Goal: Information Seeking & Learning: Learn about a topic

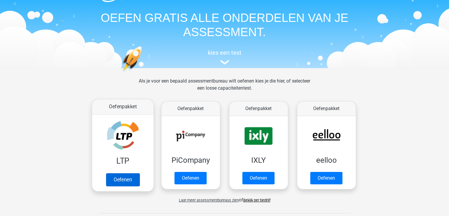
scroll to position [30, 0]
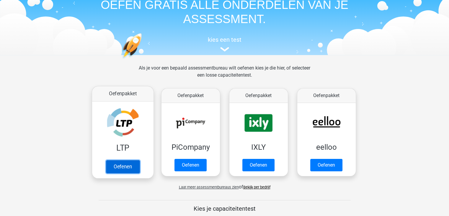
click at [118, 168] on link "Oefenen" at bounding box center [123, 166] width 34 height 13
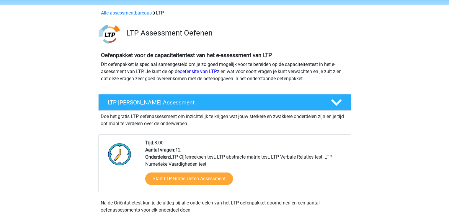
scroll to position [30, 0]
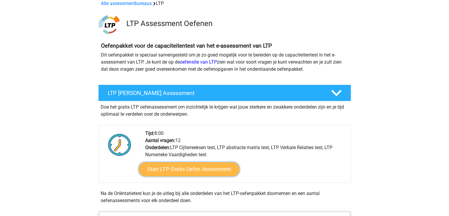
click at [194, 167] on link "Start LTP Gratis Oefen Assessment" at bounding box center [188, 169] width 101 height 14
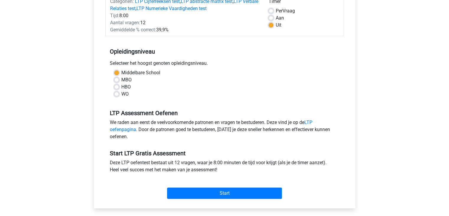
scroll to position [118, 0]
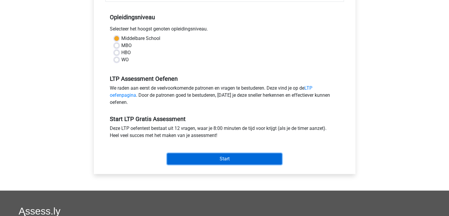
click at [205, 161] on input "Start" at bounding box center [224, 158] width 115 height 11
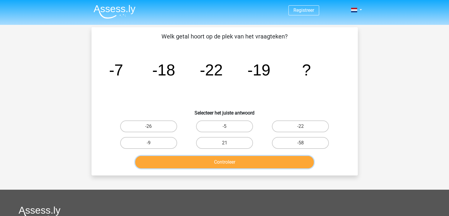
click at [204, 158] on button "Controleer" at bounding box center [224, 162] width 179 height 12
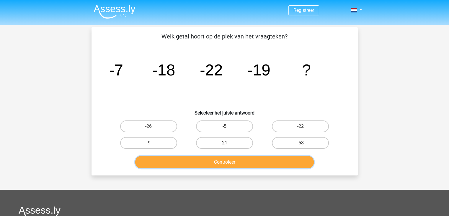
click at [204, 158] on button "Controleer" at bounding box center [224, 162] width 179 height 12
drag, startPoint x: 204, startPoint y: 158, endPoint x: 203, endPoint y: 163, distance: 5.2
click at [203, 163] on button "Controleer" at bounding box center [224, 162] width 179 height 12
click at [205, 161] on button "Controleer" at bounding box center [224, 162] width 179 height 12
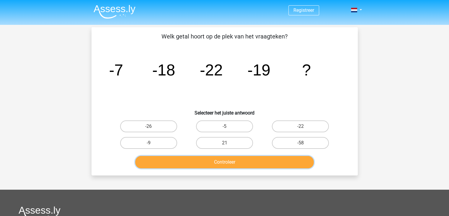
click at [205, 161] on button "Controleer" at bounding box center [224, 162] width 179 height 12
click at [205, 160] on button "Controleer" at bounding box center [224, 162] width 179 height 12
click at [206, 160] on button "Controleer" at bounding box center [224, 162] width 179 height 12
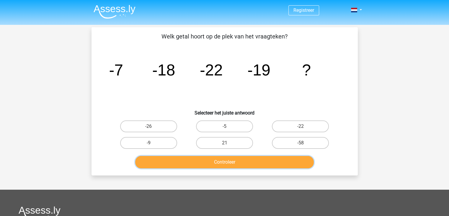
click at [206, 160] on button "Controleer" at bounding box center [224, 162] width 179 height 12
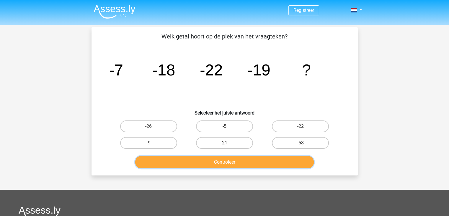
click at [205, 162] on button "Controleer" at bounding box center [224, 162] width 179 height 12
click at [204, 162] on button "Controleer" at bounding box center [224, 162] width 179 height 12
click at [202, 162] on button "Controleer" at bounding box center [224, 162] width 179 height 12
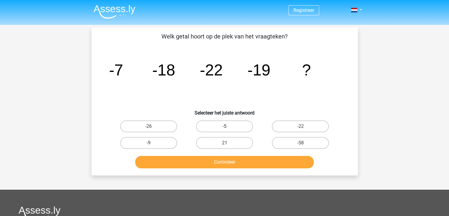
click at [203, 123] on label "-5" at bounding box center [224, 126] width 57 height 12
click at [224, 126] on input "-5" at bounding box center [226, 128] width 4 height 4
radio input "true"
click at [161, 125] on label "-26" at bounding box center [148, 126] width 57 height 12
click at [152, 126] on input "-26" at bounding box center [150, 128] width 4 height 4
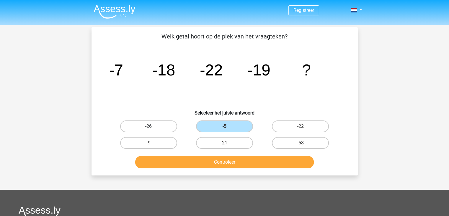
radio input "true"
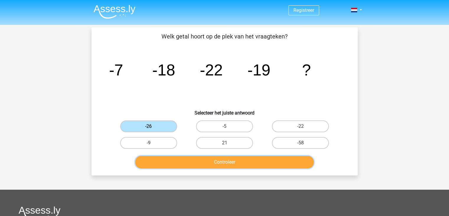
click at [212, 158] on button "Controleer" at bounding box center [224, 162] width 179 height 12
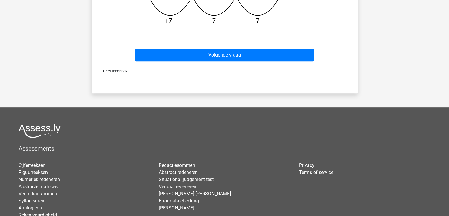
scroll to position [266, 0]
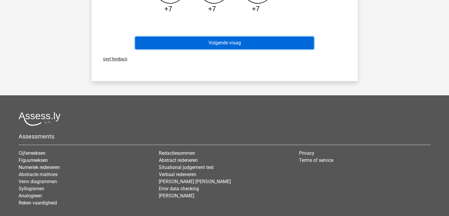
click at [232, 46] on button "Volgende vraag" at bounding box center [224, 43] width 179 height 12
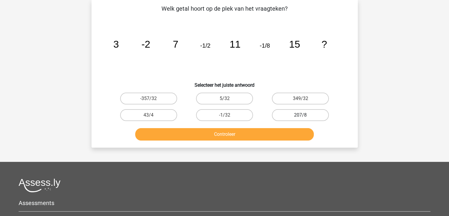
scroll to position [27, 0]
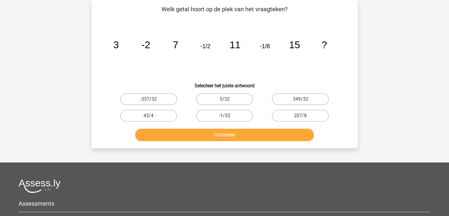
click at [236, 120] on label "-1/32" at bounding box center [224, 116] width 57 height 12
click at [228, 119] on input "-1/32" at bounding box center [226, 117] width 4 height 4
radio input "true"
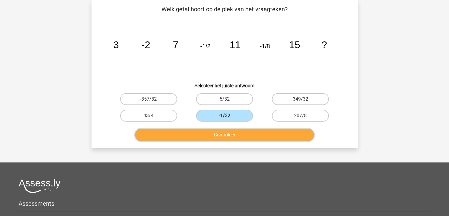
click at [236, 133] on button "Controleer" at bounding box center [224, 134] width 179 height 12
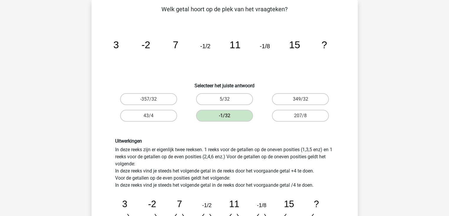
scroll to position [175, 0]
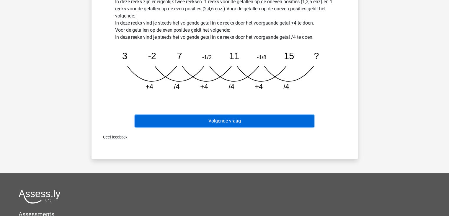
click at [241, 125] on button "Volgende vraag" at bounding box center [224, 121] width 179 height 12
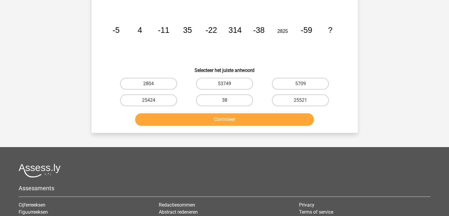
scroll to position [27, 0]
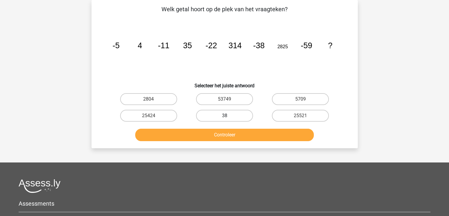
click at [234, 118] on label "38" at bounding box center [224, 116] width 57 height 12
click at [228, 118] on input "38" at bounding box center [226, 117] width 4 height 4
radio input "true"
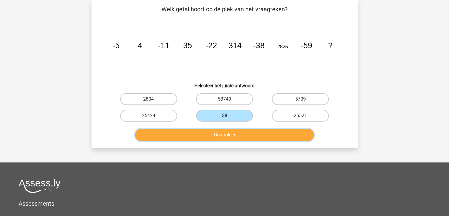
click at [235, 133] on button "Controleer" at bounding box center [224, 134] width 179 height 12
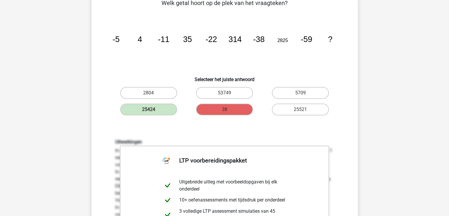
scroll to position [204, 0]
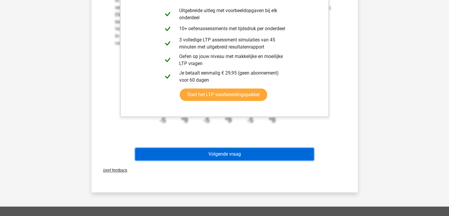
click at [235, 151] on button "Volgende vraag" at bounding box center [224, 154] width 179 height 12
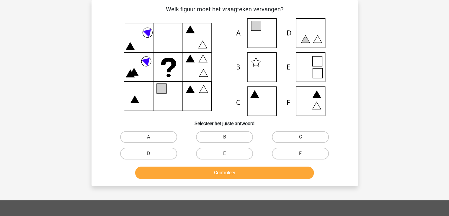
scroll to position [27, 0]
click at [214, 153] on label "E" at bounding box center [224, 153] width 57 height 12
click at [224, 153] on input "E" at bounding box center [226, 155] width 4 height 4
radio input "true"
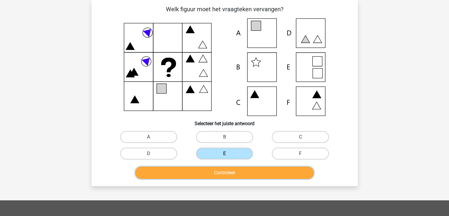
click at [231, 175] on button "Controleer" at bounding box center [224, 172] width 179 height 12
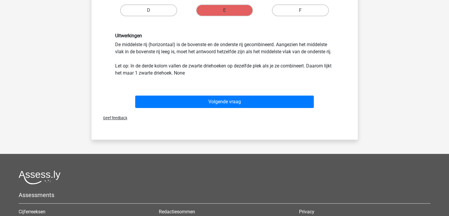
scroll to position [175, 0]
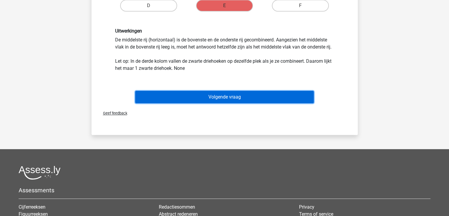
click at [216, 100] on button "Volgende vraag" at bounding box center [224, 97] width 179 height 12
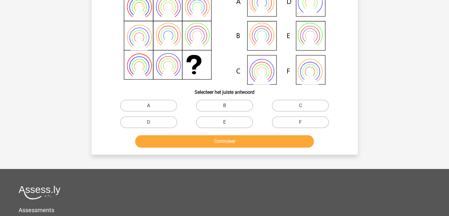
scroll to position [27, 0]
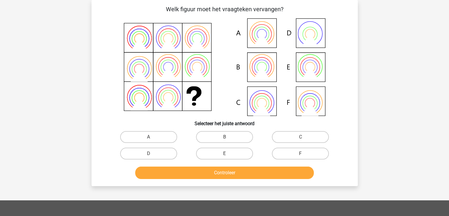
click at [226, 137] on input "B" at bounding box center [226, 139] width 4 height 4
radio input "true"
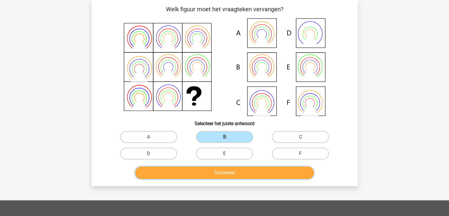
click at [222, 170] on button "Controleer" at bounding box center [224, 172] width 179 height 12
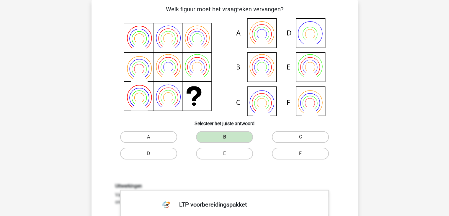
scroll to position [204, 0]
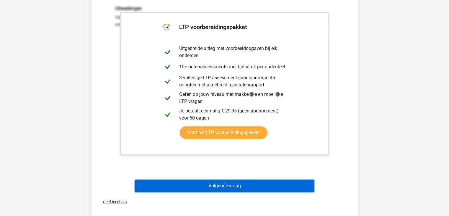
click at [220, 186] on button "Volgende vraag" at bounding box center [224, 185] width 179 height 12
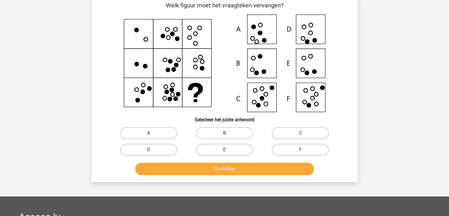
scroll to position [27, 0]
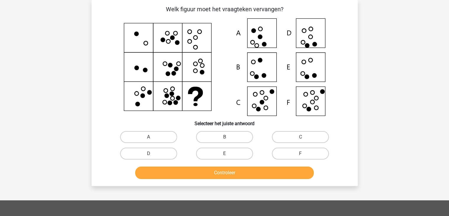
click at [225, 154] on input "E" at bounding box center [226, 155] width 4 height 4
radio input "true"
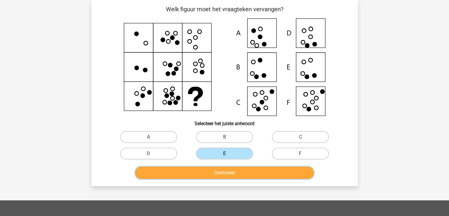
click at [227, 175] on button "Controleer" at bounding box center [224, 172] width 179 height 12
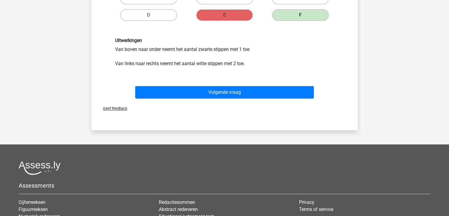
scroll to position [204, 0]
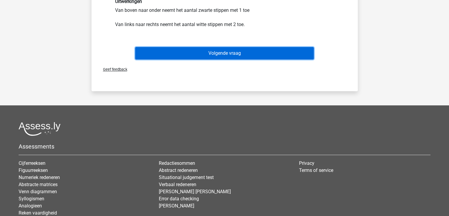
click at [235, 58] on button "Volgende vraag" at bounding box center [224, 53] width 179 height 12
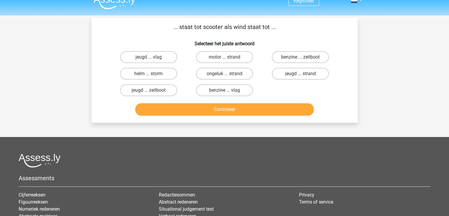
scroll to position [0, 0]
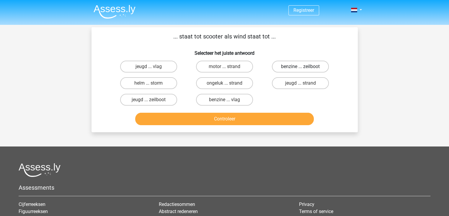
click at [284, 66] on label "benzine ... zeilboot" at bounding box center [300, 67] width 57 height 12
click at [301, 66] on input "benzine ... zeilboot" at bounding box center [303, 68] width 4 height 4
radio input "true"
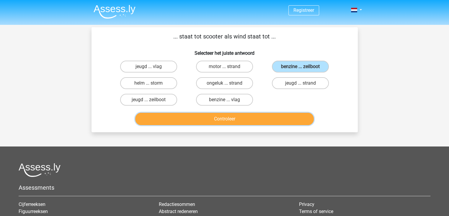
click at [237, 116] on button "Controleer" at bounding box center [224, 118] width 179 height 12
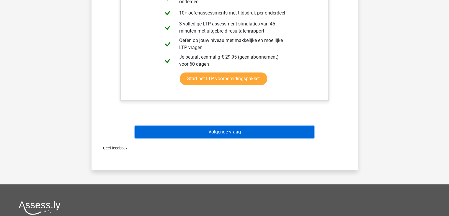
click at [244, 132] on button "Volgende vraag" at bounding box center [224, 131] width 179 height 12
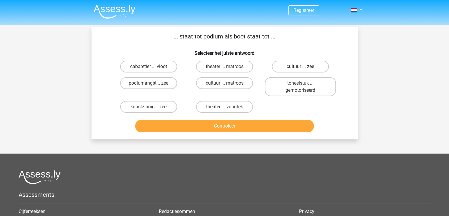
click at [295, 68] on label "cultuur ... zee" at bounding box center [300, 67] width 57 height 12
click at [301, 68] on input "cultuur ... zee" at bounding box center [303, 68] width 4 height 4
radio input "true"
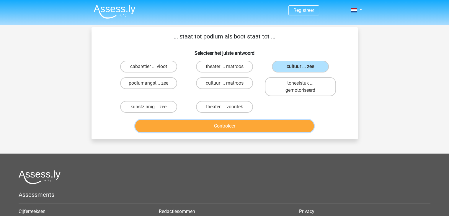
click at [238, 127] on button "Controleer" at bounding box center [224, 126] width 179 height 12
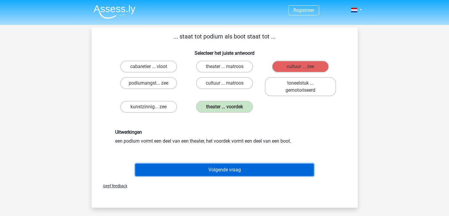
click at [227, 170] on button "Volgende vraag" at bounding box center [224, 169] width 179 height 12
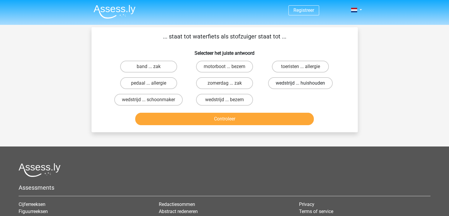
click at [284, 86] on label "wedstrijd ... huishouden" at bounding box center [300, 83] width 65 height 12
click at [301, 86] on input "wedstrijd ... huishouden" at bounding box center [303, 85] width 4 height 4
radio input "true"
click at [247, 125] on div "Controleer" at bounding box center [225, 119] width 228 height 15
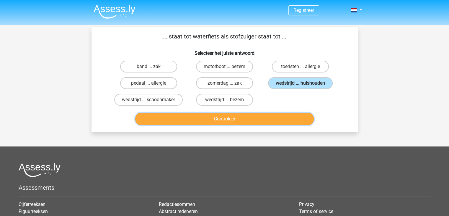
click at [248, 119] on button "Controleer" at bounding box center [224, 118] width 179 height 12
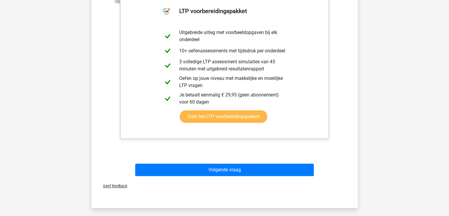
scroll to position [148, 0]
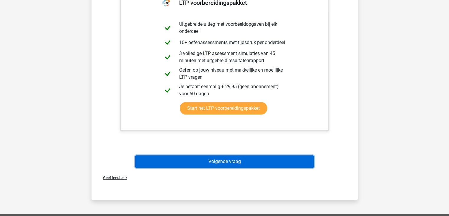
click at [233, 164] on button "Volgende vraag" at bounding box center [224, 161] width 179 height 12
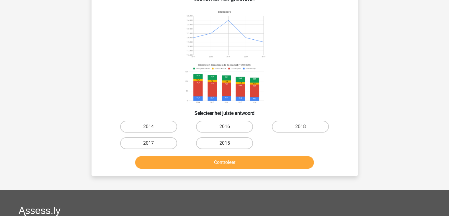
scroll to position [59, 0]
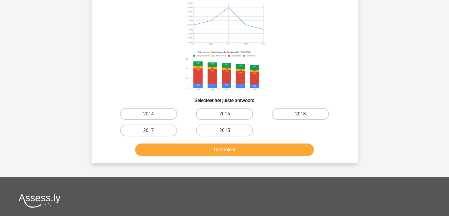
click at [288, 112] on label "2018" at bounding box center [300, 114] width 57 height 12
click at [301, 114] on input "2018" at bounding box center [303, 116] width 4 height 4
radio input "true"
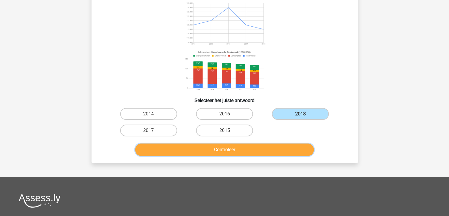
click at [257, 148] on button "Controleer" at bounding box center [224, 149] width 179 height 12
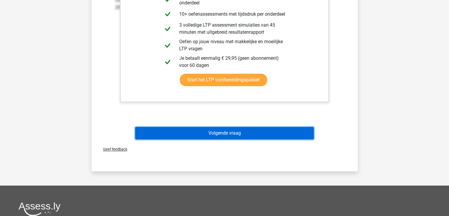
click at [237, 132] on button "Volgende vraag" at bounding box center [224, 133] width 179 height 12
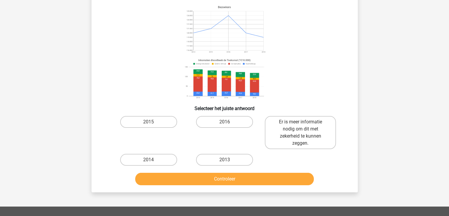
scroll to position [57, 0]
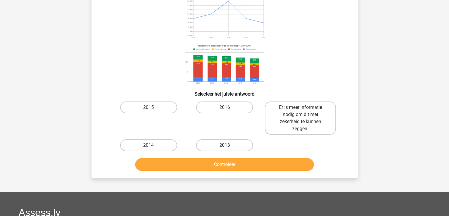
click at [225, 144] on label "2013" at bounding box center [224, 145] width 57 height 12
click at [225, 145] on input "2013" at bounding box center [226, 147] width 4 height 4
radio input "true"
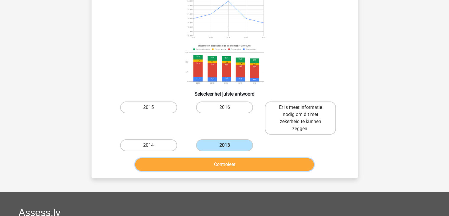
click at [224, 166] on button "Controleer" at bounding box center [224, 164] width 179 height 12
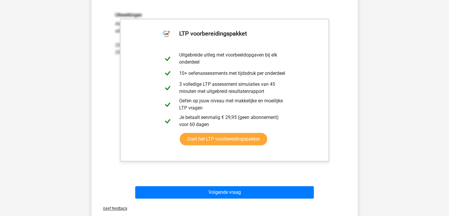
scroll to position [234, 0]
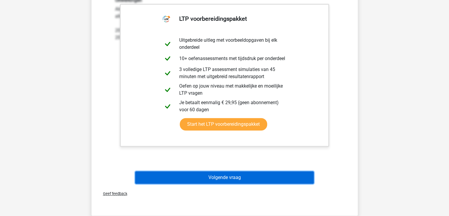
click at [223, 179] on button "Volgende vraag" at bounding box center [224, 177] width 179 height 12
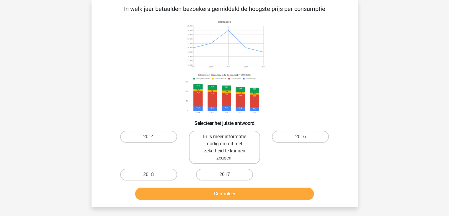
scroll to position [27, 0]
click at [224, 174] on label "2017" at bounding box center [224, 175] width 57 height 12
click at [224, 174] on input "2017" at bounding box center [226, 176] width 4 height 4
radio input "true"
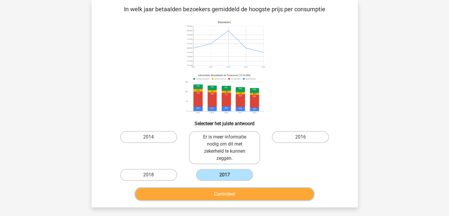
click at [223, 190] on button "Controleer" at bounding box center [224, 193] width 179 height 12
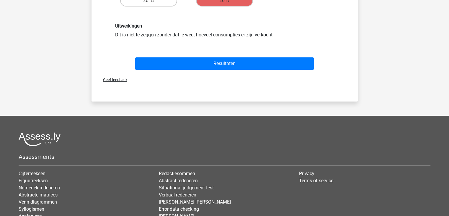
scroll to position [204, 0]
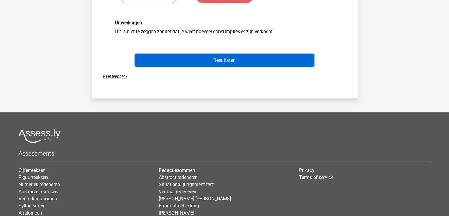
click at [226, 58] on button "Resultaten" at bounding box center [224, 60] width 179 height 12
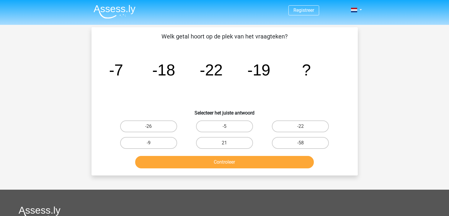
scroll to position [129, 0]
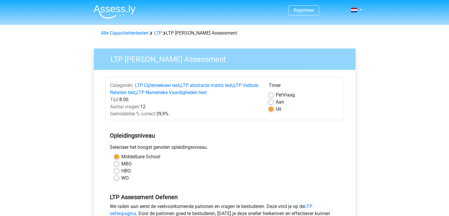
scroll to position [118, 0]
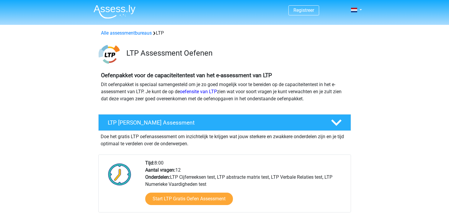
scroll to position [30, 0]
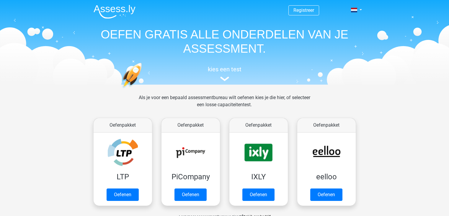
scroll to position [30, 0]
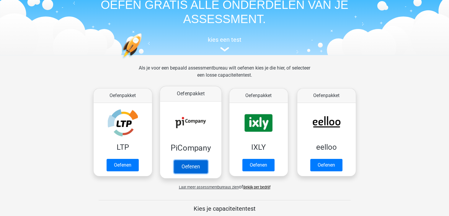
click at [175, 164] on link "Oefenen" at bounding box center [191, 166] width 34 height 13
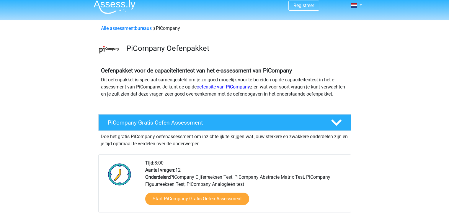
scroll to position [118, 0]
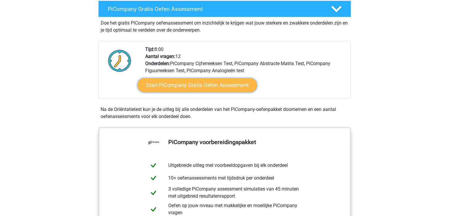
click at [201, 92] on link "Start PiCompany Gratis Oefen Assessment" at bounding box center [197, 85] width 120 height 14
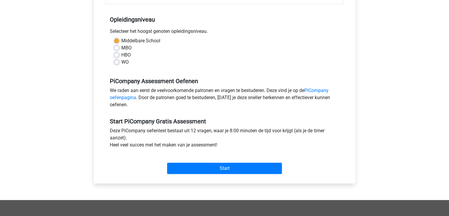
scroll to position [118, 0]
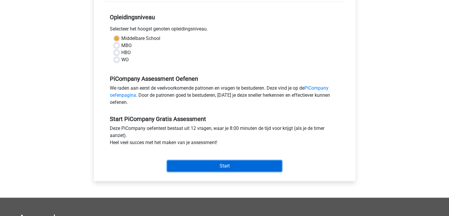
click at [223, 171] on input "Start" at bounding box center [224, 165] width 115 height 11
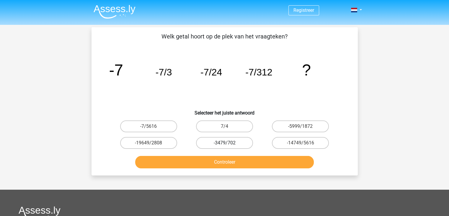
click at [223, 142] on label "-3479/702" at bounding box center [224, 143] width 57 height 12
click at [224, 143] on input "-3479/702" at bounding box center [226, 145] width 4 height 4
radio input "true"
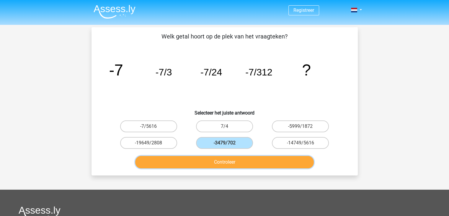
click at [222, 163] on button "Controleer" at bounding box center [224, 162] width 179 height 12
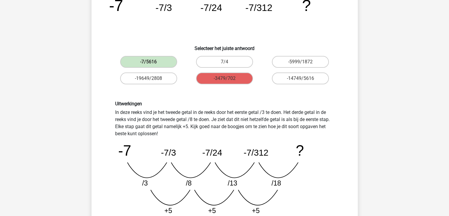
scroll to position [148, 0]
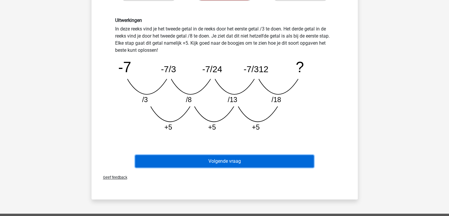
click at [215, 158] on button "Volgende vraag" at bounding box center [224, 161] width 179 height 12
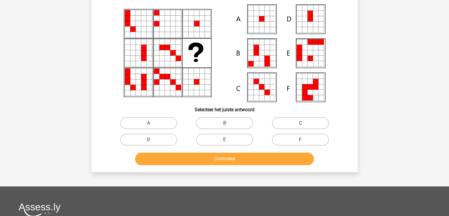
scroll to position [27, 0]
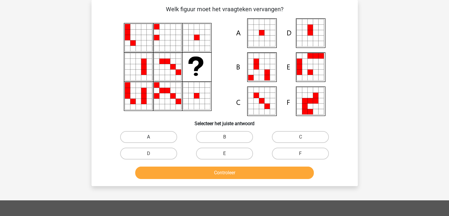
click at [161, 136] on label "A" at bounding box center [148, 137] width 57 height 12
click at [152, 137] on input "A" at bounding box center [150, 139] width 4 height 4
radio input "true"
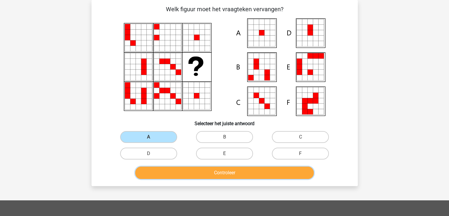
click at [221, 172] on button "Controleer" at bounding box center [224, 172] width 179 height 12
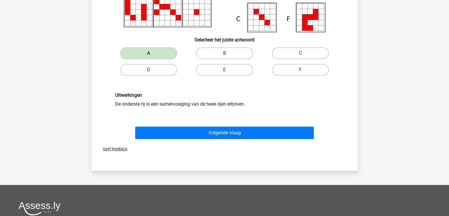
scroll to position [116, 0]
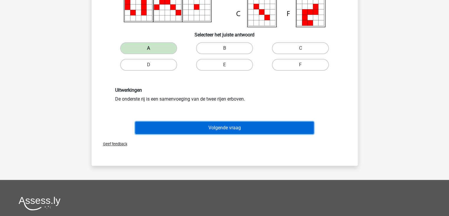
click at [223, 129] on button "Volgende vraag" at bounding box center [224, 127] width 179 height 12
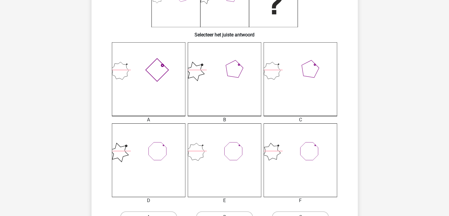
click at [158, 163] on icon at bounding box center [149, 160] width 74 height 74
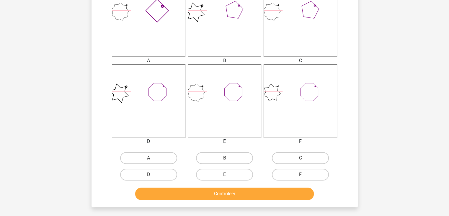
scroll to position [263, 0]
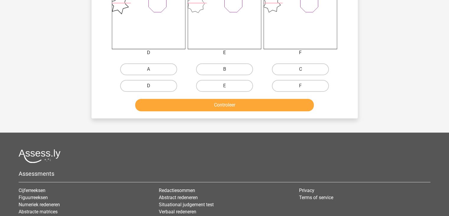
click at [167, 85] on label "D" at bounding box center [148, 86] width 57 height 12
click at [152, 86] on input "D" at bounding box center [150, 88] width 4 height 4
radio input "true"
click at [194, 105] on button "Controleer" at bounding box center [224, 105] width 179 height 12
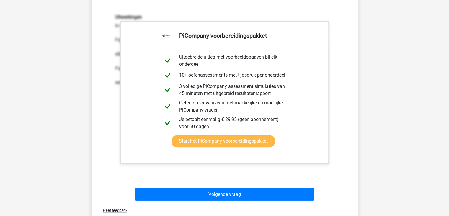
scroll to position [354, 0]
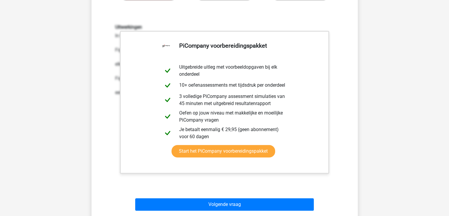
click at [236, 175] on div "Uitwerkingen In het eerste vierkant zie je 2 figuren: Figuur 1: een veelhoek me…" at bounding box center [224, 101] width 247 height 183
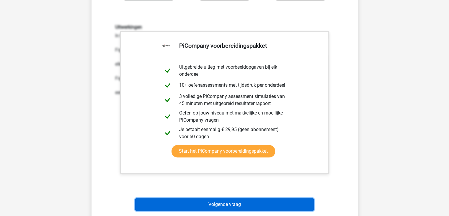
click at [234, 202] on button "Volgende vraag" at bounding box center [224, 204] width 179 height 12
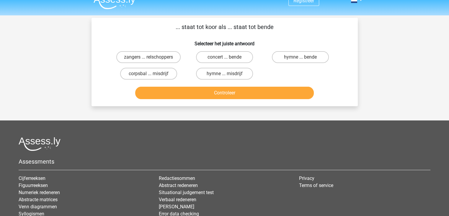
scroll to position [0, 0]
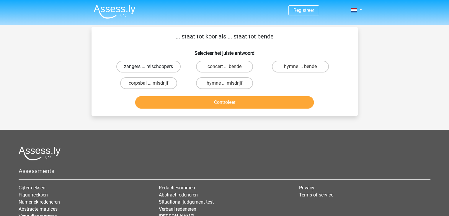
click at [156, 68] on label "zangers ... relschoppers" at bounding box center [148, 67] width 64 height 12
click at [152, 68] on input "zangers ... relschoppers" at bounding box center [150, 68] width 4 height 4
radio input "true"
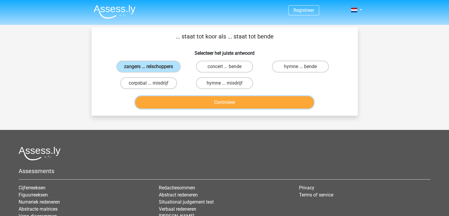
click at [223, 105] on button "Controleer" at bounding box center [224, 102] width 179 height 12
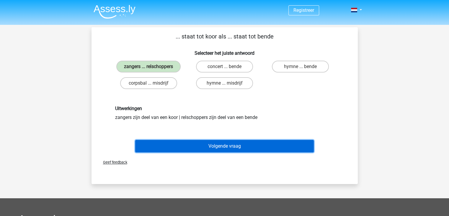
click at [255, 146] on button "Volgende vraag" at bounding box center [224, 146] width 179 height 12
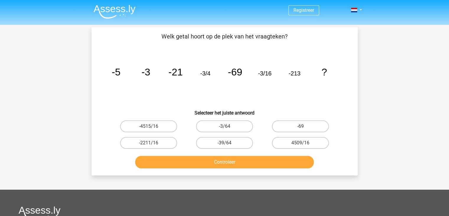
scroll to position [27, 0]
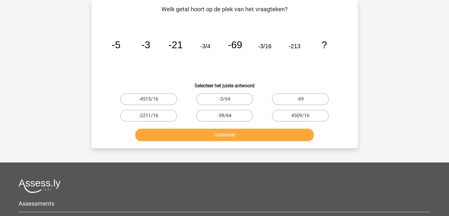
click at [227, 119] on label "-39/64" at bounding box center [224, 116] width 57 height 12
click at [227, 119] on input "-39/64" at bounding box center [226, 117] width 4 height 4
radio input "true"
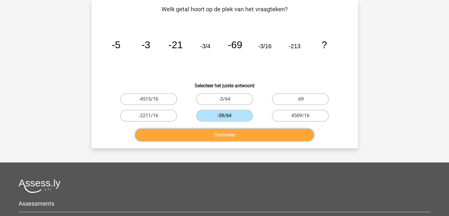
click at [236, 138] on button "Controleer" at bounding box center [224, 134] width 179 height 12
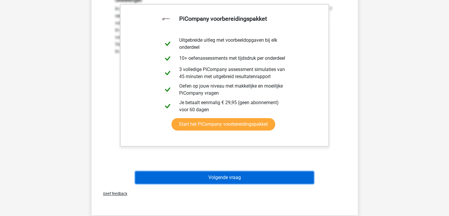
click at [236, 176] on button "Volgende vraag" at bounding box center [224, 177] width 179 height 12
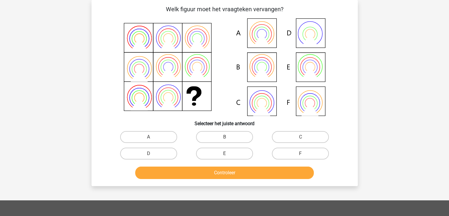
click at [257, 71] on icon at bounding box center [225, 66] width 238 height 97
click at [227, 136] on label "B" at bounding box center [224, 137] width 57 height 12
click at [227, 137] on input "B" at bounding box center [226, 139] width 4 height 4
radio input "true"
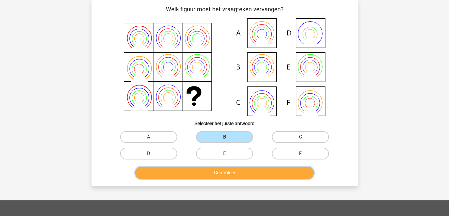
click at [217, 174] on button "Controleer" at bounding box center [224, 172] width 179 height 12
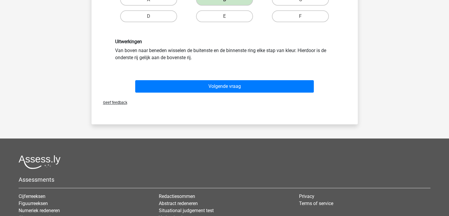
scroll to position [175, 0]
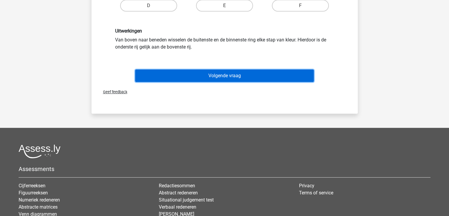
click at [205, 71] on button "Volgende vraag" at bounding box center [224, 75] width 179 height 12
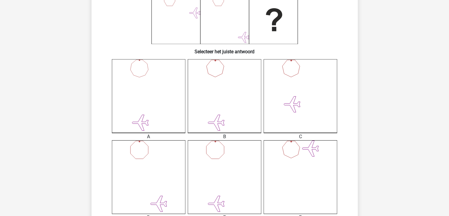
scroll to position [145, 0]
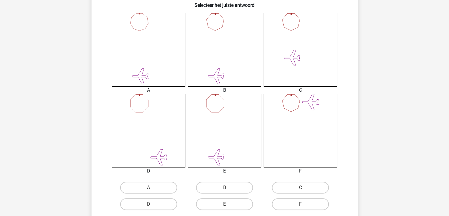
click at [213, 121] on icon at bounding box center [225, 131] width 74 height 74
click at [233, 191] on label "B" at bounding box center [224, 187] width 57 height 12
click at [228, 191] on input "B" at bounding box center [226, 189] width 4 height 4
radio input "true"
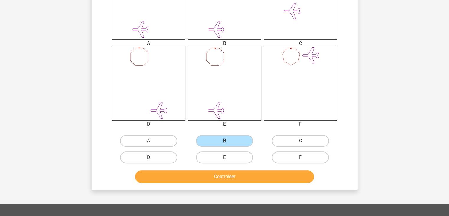
scroll to position [263, 0]
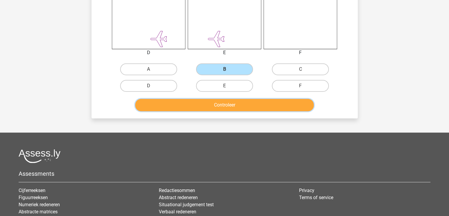
click at [226, 101] on button "Controleer" at bounding box center [224, 105] width 179 height 12
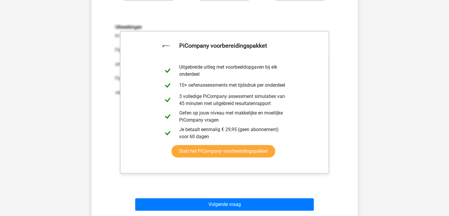
scroll to position [472, 0]
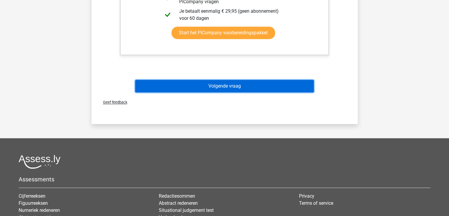
click at [230, 86] on button "Volgende vraag" at bounding box center [224, 86] width 179 height 12
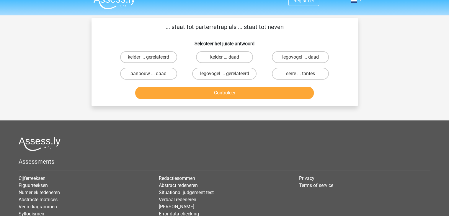
scroll to position [0, 0]
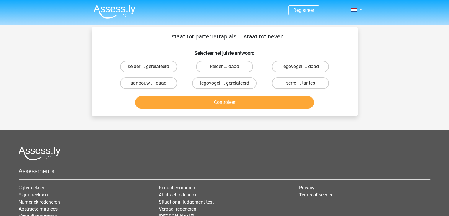
click at [304, 86] on input "serre ... tantes" at bounding box center [303, 85] width 4 height 4
radio input "true"
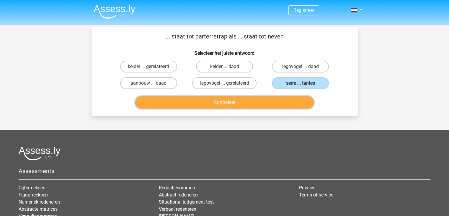
click at [256, 106] on button "Controleer" at bounding box center [224, 102] width 179 height 12
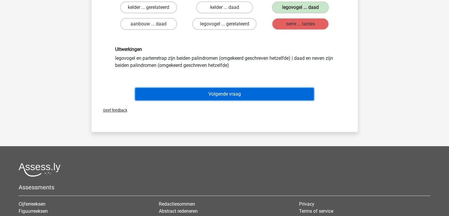
click at [244, 96] on button "Volgende vraag" at bounding box center [224, 94] width 179 height 12
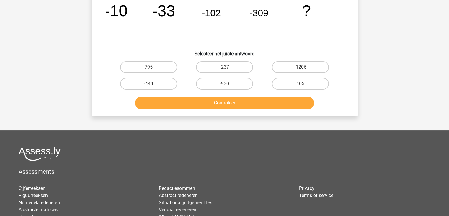
scroll to position [27, 0]
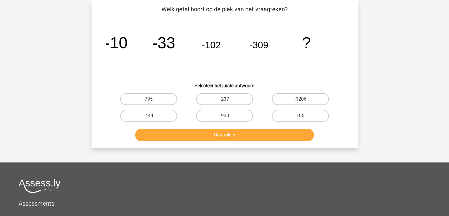
click at [223, 115] on label "-930" at bounding box center [224, 116] width 57 height 12
click at [224, 115] on input "-930" at bounding box center [226, 117] width 4 height 4
radio input "true"
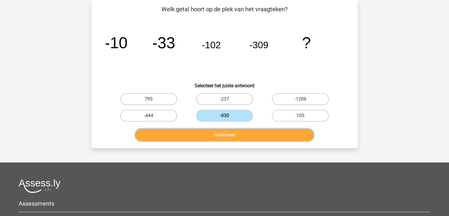
click at [222, 135] on button "Controleer" at bounding box center [224, 134] width 179 height 12
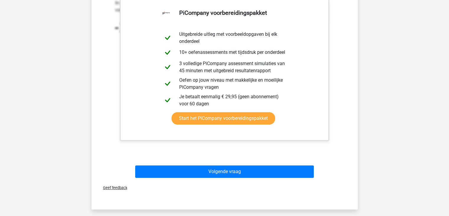
scroll to position [204, 0]
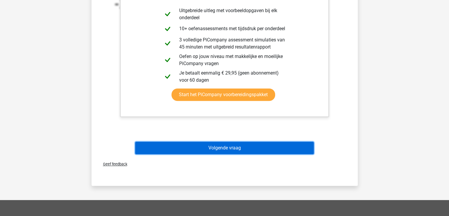
click at [223, 150] on button "Volgende vraag" at bounding box center [224, 147] width 179 height 12
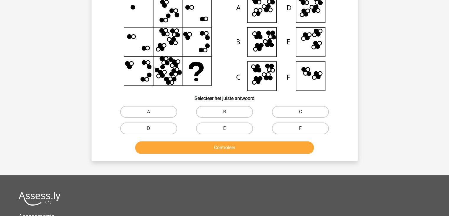
scroll to position [27, 0]
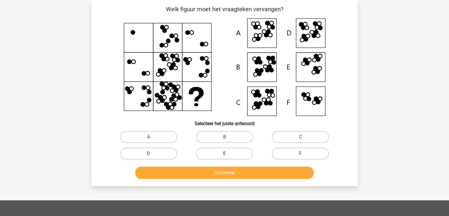
click at [223, 150] on label "E" at bounding box center [224, 153] width 57 height 12
click at [224, 153] on input "E" at bounding box center [226, 155] width 4 height 4
radio input "true"
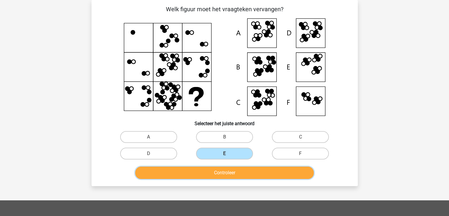
click at [229, 167] on button "Controleer" at bounding box center [224, 172] width 179 height 12
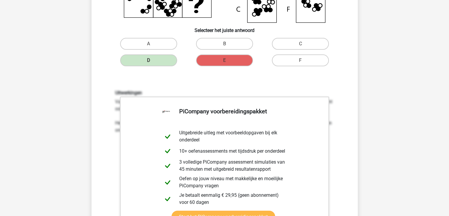
scroll to position [204, 0]
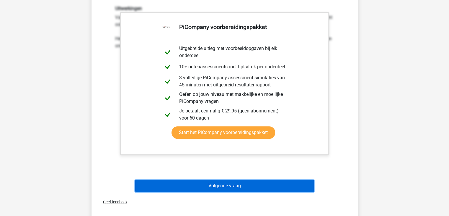
click at [231, 185] on button "Volgende vraag" at bounding box center [224, 185] width 179 height 12
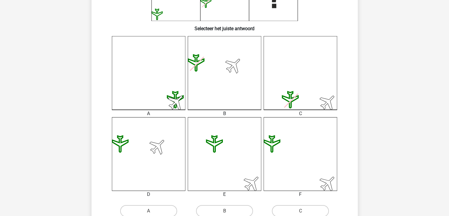
scroll to position [145, 0]
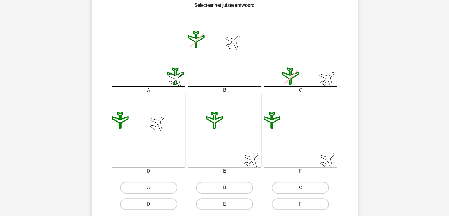
click at [156, 206] on label "D" at bounding box center [148, 204] width 57 height 12
click at [152, 206] on input "D" at bounding box center [150, 206] width 4 height 4
radio input "true"
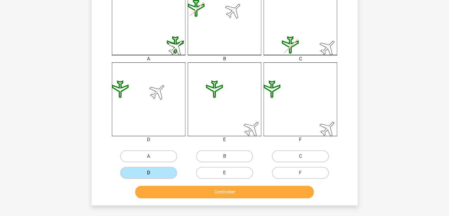
scroll to position [263, 0]
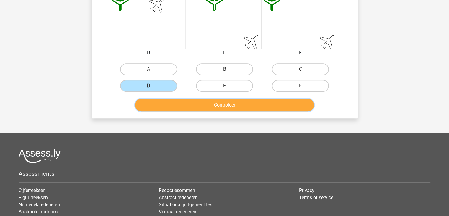
click at [217, 105] on button "Controleer" at bounding box center [224, 105] width 179 height 12
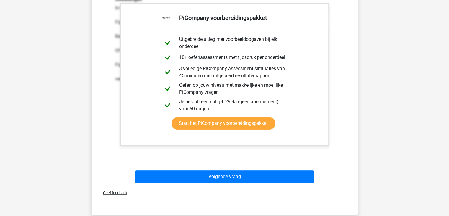
scroll to position [384, 0]
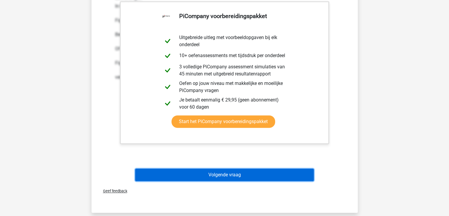
click at [246, 176] on button "Volgende vraag" at bounding box center [224, 174] width 179 height 12
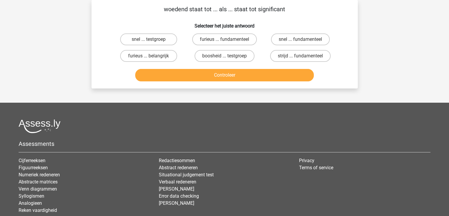
scroll to position [0, 0]
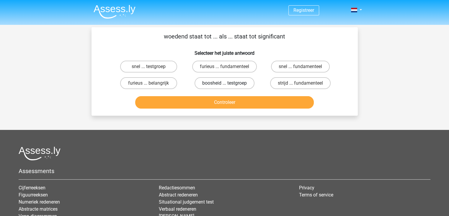
click at [217, 82] on label "boosheid ... testgroep" at bounding box center [225, 83] width 60 height 12
click at [224, 83] on input "boosheid ... testgroep" at bounding box center [226, 85] width 4 height 4
radio input "true"
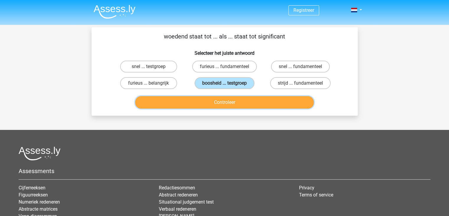
click at [218, 101] on button "Controleer" at bounding box center [224, 102] width 179 height 12
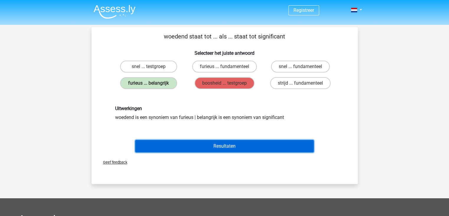
click at [222, 146] on button "Resultaten" at bounding box center [224, 146] width 179 height 12
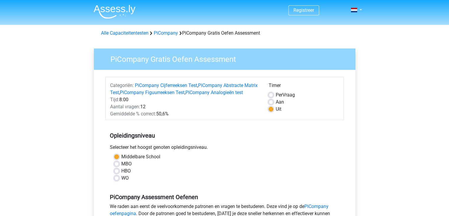
scroll to position [118, 0]
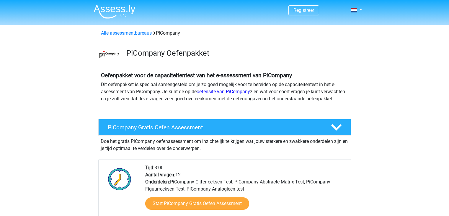
scroll to position [118, 0]
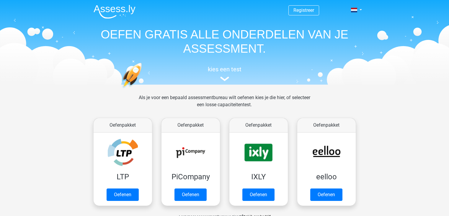
scroll to position [30, 0]
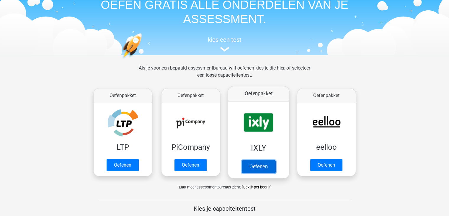
click at [257, 166] on link "Oefenen" at bounding box center [258, 166] width 34 height 13
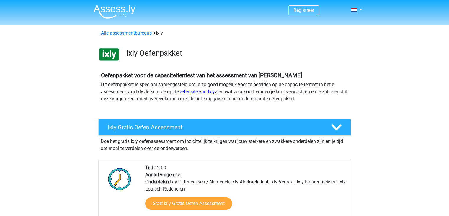
scroll to position [59, 0]
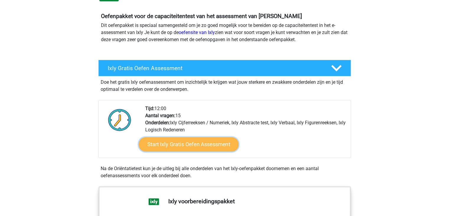
click at [179, 140] on link "Start Ixly Gratis Oefen Assessment" at bounding box center [188, 144] width 100 height 14
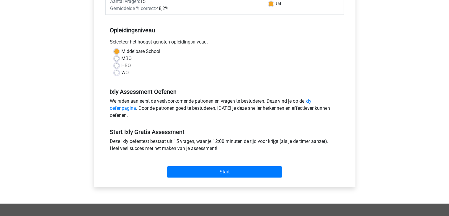
scroll to position [118, 0]
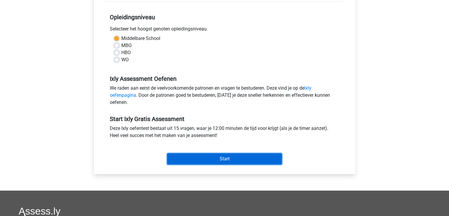
click at [195, 157] on input "Start" at bounding box center [224, 158] width 115 height 11
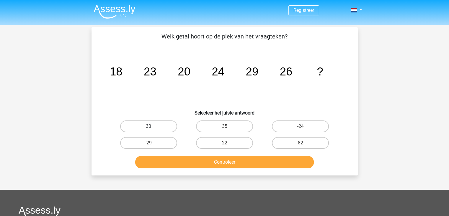
click at [148, 128] on label "30" at bounding box center [148, 126] width 57 height 12
click at [148, 128] on input "30" at bounding box center [150, 128] width 4 height 4
radio input "true"
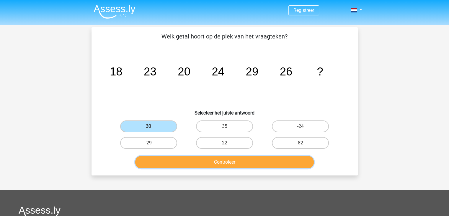
click at [201, 162] on button "Controleer" at bounding box center [224, 162] width 179 height 12
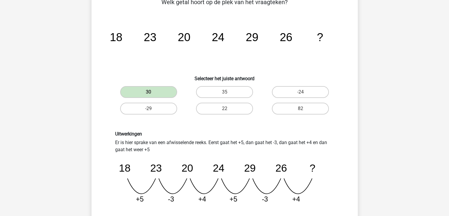
scroll to position [118, 0]
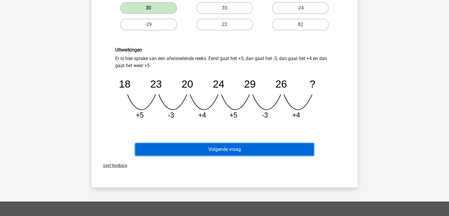
click at [246, 152] on button "Volgende vraag" at bounding box center [224, 149] width 179 height 12
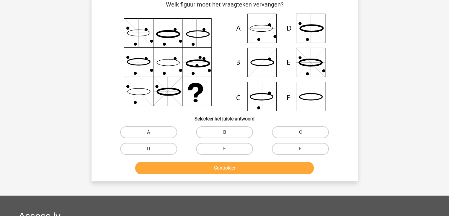
scroll to position [27, 0]
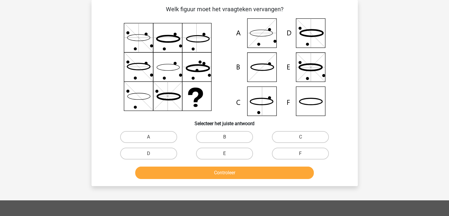
click at [260, 104] on icon at bounding box center [225, 66] width 238 height 97
click at [281, 135] on label "C" at bounding box center [300, 137] width 57 height 12
click at [301, 137] on input "C" at bounding box center [303, 139] width 4 height 4
radio input "true"
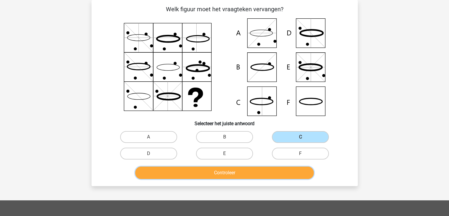
click at [232, 168] on button "Controleer" at bounding box center [224, 172] width 179 height 12
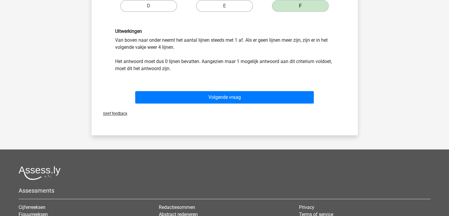
scroll to position [175, 0]
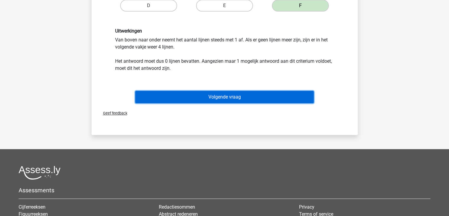
click at [236, 96] on button "Volgende vraag" at bounding box center [224, 97] width 179 height 12
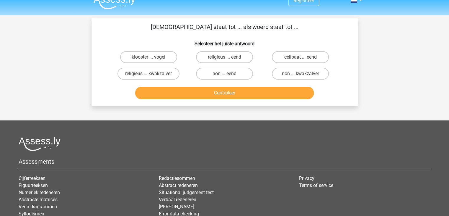
scroll to position [0, 0]
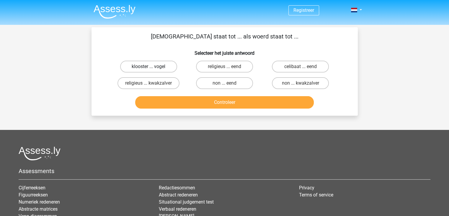
click at [151, 63] on label "klooster ... vogel" at bounding box center [148, 67] width 57 height 12
click at [151, 66] on input "klooster ... vogel" at bounding box center [150, 68] width 4 height 4
radio input "true"
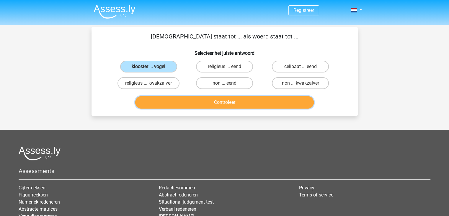
click at [232, 105] on button "Controleer" at bounding box center [224, 102] width 179 height 12
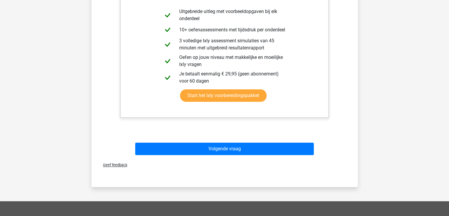
scroll to position [148, 0]
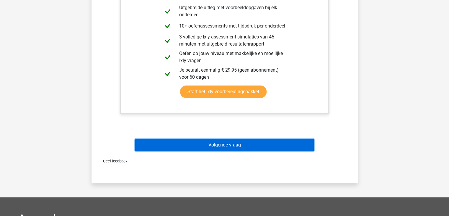
click at [228, 146] on button "Volgende vraag" at bounding box center [224, 144] width 179 height 12
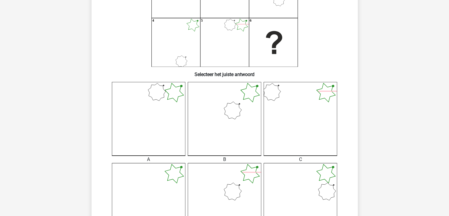
scroll to position [175, 0]
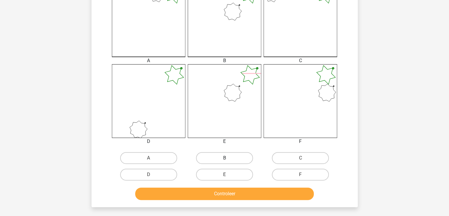
click at [226, 156] on label "B" at bounding box center [224, 158] width 57 height 12
click at [226, 158] on input "B" at bounding box center [226, 160] width 4 height 4
radio input "true"
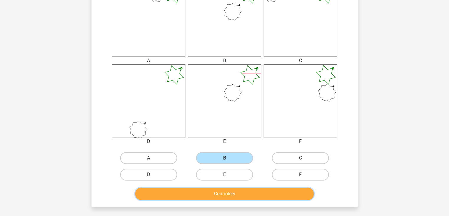
click at [229, 187] on button "Controleer" at bounding box center [224, 193] width 179 height 12
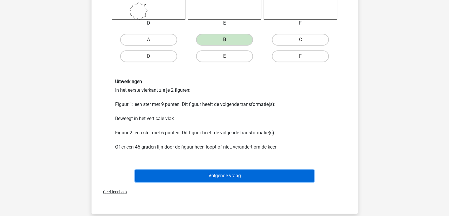
click at [235, 176] on button "Volgende vraag" at bounding box center [224, 175] width 179 height 12
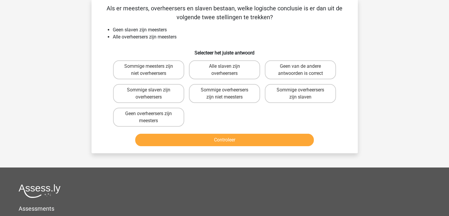
scroll to position [27, 0]
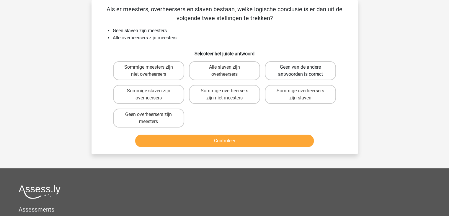
click at [291, 74] on label "Geen van de andere antwoorden is correct" at bounding box center [300, 70] width 71 height 19
click at [301, 71] on input "Geen van de andere antwoorden is correct" at bounding box center [303, 69] width 4 height 4
radio input "true"
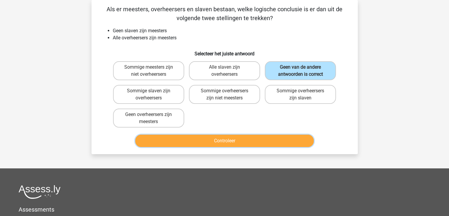
click at [254, 138] on button "Controleer" at bounding box center [224, 140] width 179 height 12
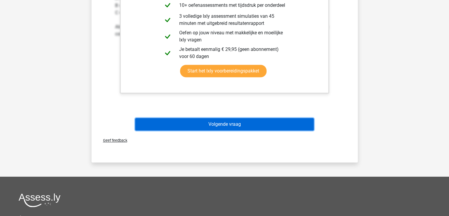
click at [250, 122] on button "Volgende vraag" at bounding box center [224, 124] width 179 height 12
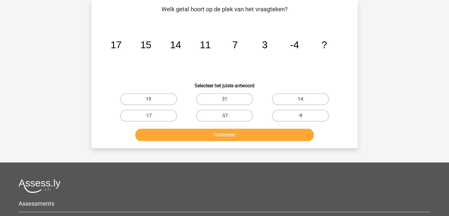
click at [301, 113] on label "-9" at bounding box center [300, 116] width 57 height 12
click at [301, 115] on input "-9" at bounding box center [303, 117] width 4 height 4
radio input "true"
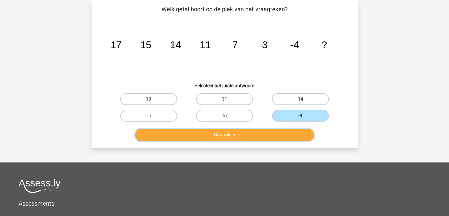
click at [265, 135] on button "Controleer" at bounding box center [224, 134] width 179 height 12
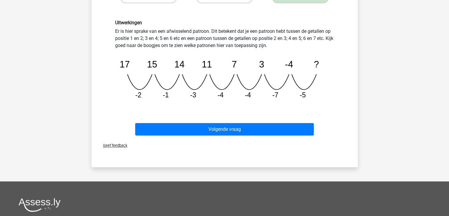
scroll to position [116, 0]
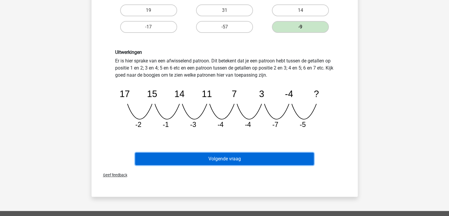
click at [239, 155] on button "Volgende vraag" at bounding box center [224, 158] width 179 height 12
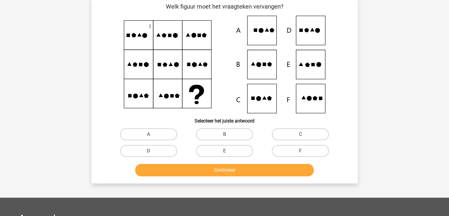
scroll to position [27, 0]
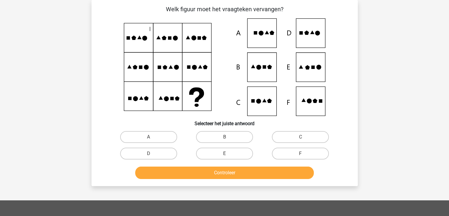
click at [239, 155] on label "E" at bounding box center [224, 153] width 57 height 12
click at [228, 155] on input "E" at bounding box center [226, 155] width 4 height 4
radio input "true"
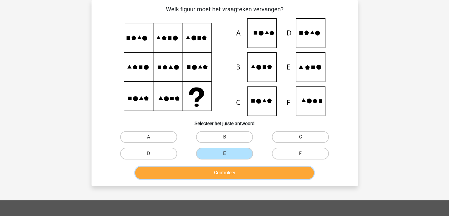
click at [230, 172] on button "Controleer" at bounding box center [224, 172] width 179 height 12
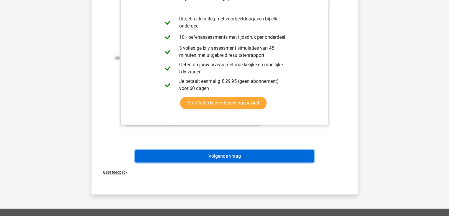
click at [226, 155] on button "Volgende vraag" at bounding box center [224, 156] width 179 height 12
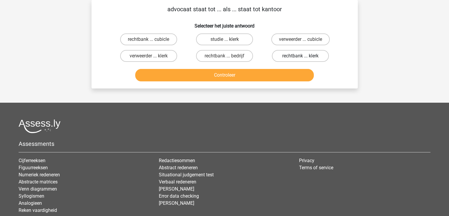
click at [308, 57] on label "rechtbank ... klerk" at bounding box center [300, 56] width 57 height 12
click at [304, 57] on input "rechtbank ... klerk" at bounding box center [303, 58] width 4 height 4
radio input "true"
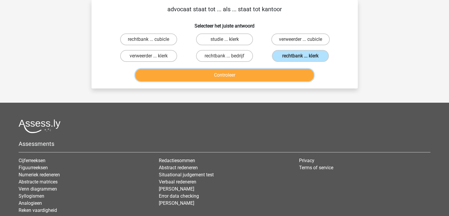
click at [219, 71] on button "Controleer" at bounding box center [224, 75] width 179 height 12
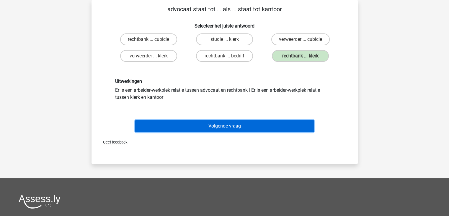
click at [213, 120] on button "Volgende vraag" at bounding box center [224, 126] width 179 height 12
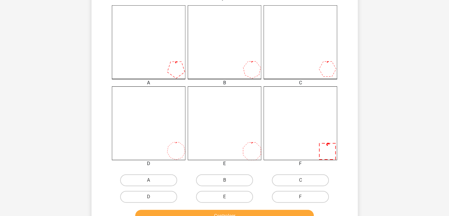
scroll to position [204, 0]
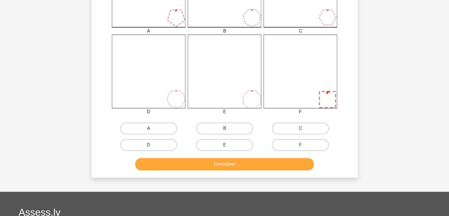
click at [209, 126] on label "B" at bounding box center [224, 128] width 57 height 12
click at [224, 128] on input "B" at bounding box center [226, 130] width 4 height 4
radio input "true"
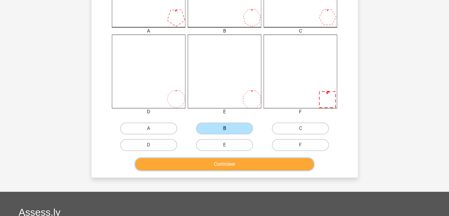
click at [222, 160] on button "Controleer" at bounding box center [224, 164] width 179 height 12
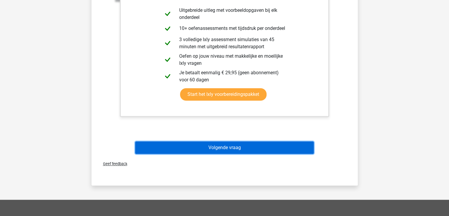
click at [231, 146] on button "Volgende vraag" at bounding box center [224, 147] width 179 height 12
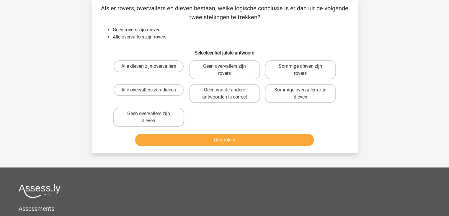
scroll to position [27, 0]
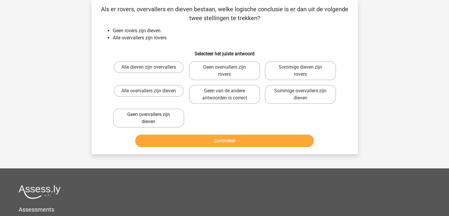
click at [170, 123] on label "Geen overvallers zijn dieven" at bounding box center [148, 117] width 71 height 19
click at [152, 118] on input "Geen overvallers zijn dieven" at bounding box center [150, 116] width 4 height 4
radio input "true"
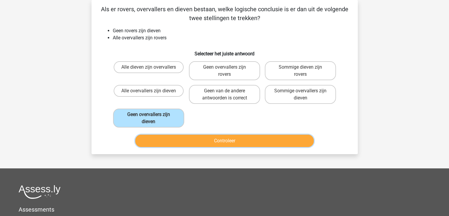
click at [205, 139] on button "Controleer" at bounding box center [224, 140] width 179 height 12
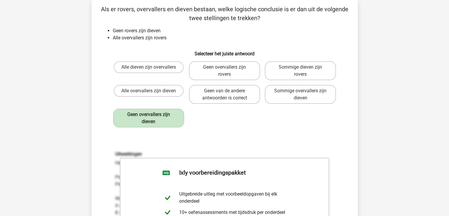
scroll to position [145, 0]
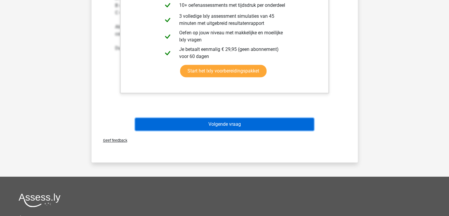
click at [214, 125] on button "Volgende vraag" at bounding box center [224, 124] width 179 height 12
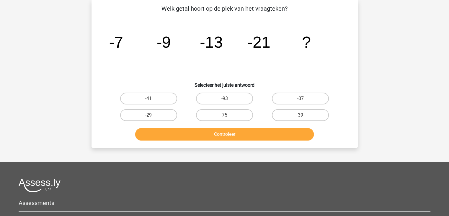
scroll to position [27, 0]
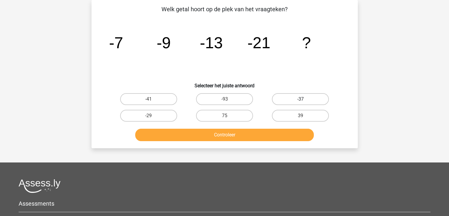
click at [290, 97] on label "-37" at bounding box center [300, 99] width 57 height 12
click at [301, 99] on input "-37" at bounding box center [303, 101] width 4 height 4
radio input "true"
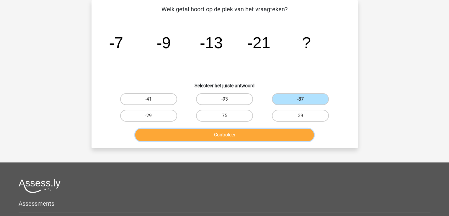
click at [238, 136] on button "Controleer" at bounding box center [224, 134] width 179 height 12
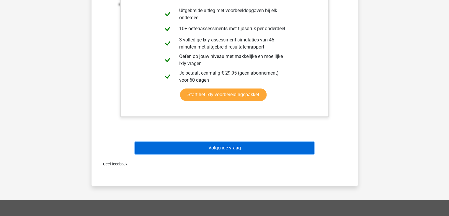
click at [218, 148] on button "Volgende vraag" at bounding box center [224, 147] width 179 height 12
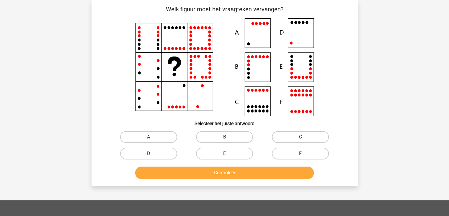
click at [218, 153] on label "E" at bounding box center [224, 153] width 57 height 12
click at [224, 153] on input "E" at bounding box center [226, 155] width 4 height 4
radio input "true"
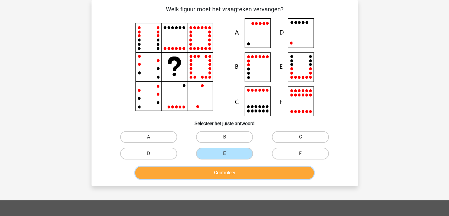
click at [219, 175] on button "Controleer" at bounding box center [224, 172] width 179 height 12
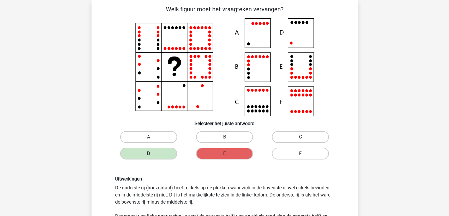
scroll to position [175, 0]
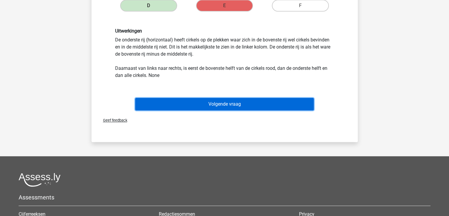
click at [237, 101] on button "Volgende vraag" at bounding box center [224, 104] width 179 height 12
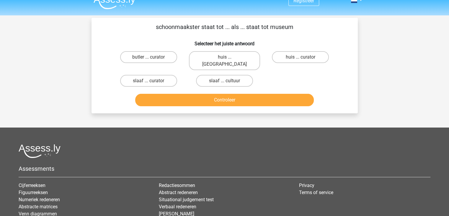
scroll to position [0, 0]
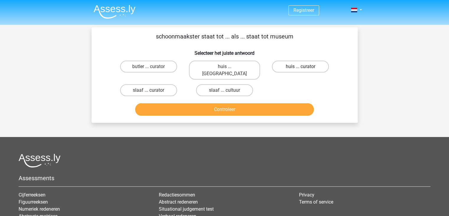
click at [301, 63] on label "huis ... curator" at bounding box center [300, 67] width 57 height 12
click at [301, 66] on input "huis ... curator" at bounding box center [303, 68] width 4 height 4
radio input "true"
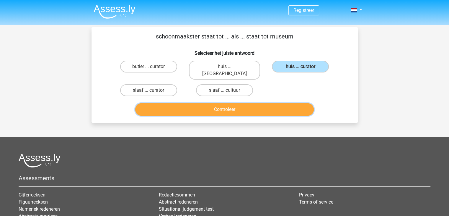
click at [257, 103] on button "Controleer" at bounding box center [224, 109] width 179 height 12
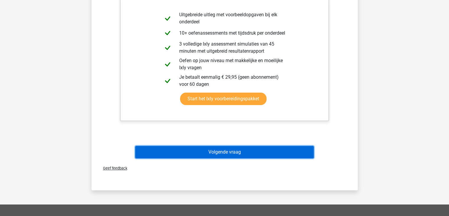
click at [241, 146] on button "Volgende vraag" at bounding box center [224, 152] width 179 height 12
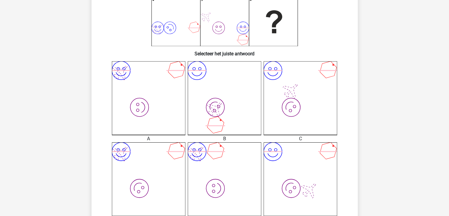
scroll to position [204, 0]
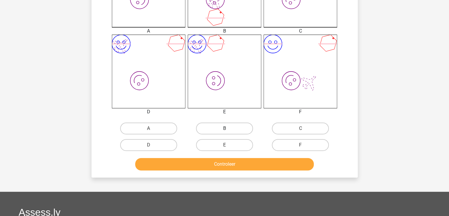
click at [230, 128] on label "B" at bounding box center [224, 128] width 57 height 12
click at [228, 128] on input "B" at bounding box center [226, 130] width 4 height 4
radio input "true"
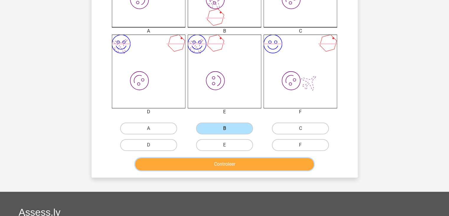
click at [226, 161] on button "Controleer" at bounding box center [224, 164] width 179 height 12
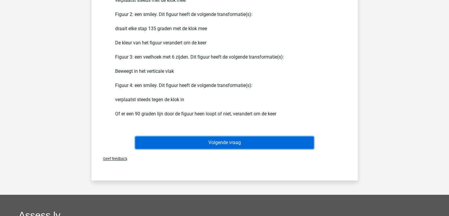
click at [230, 138] on button "Volgende vraag" at bounding box center [224, 142] width 179 height 12
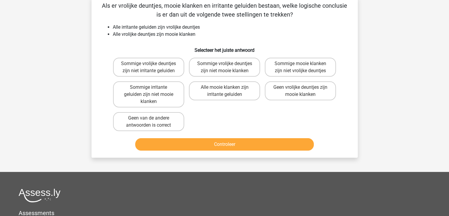
scroll to position [27, 0]
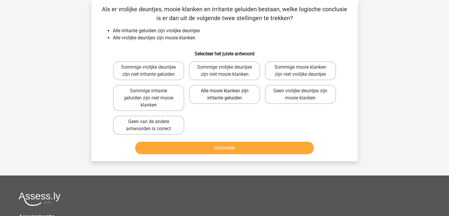
click at [239, 95] on label "Alle mooie klanken zijn irritante geluiden" at bounding box center [224, 94] width 71 height 19
click at [228, 94] on input "Alle mooie klanken zijn irritante geluiden" at bounding box center [226, 93] width 4 height 4
radio input "true"
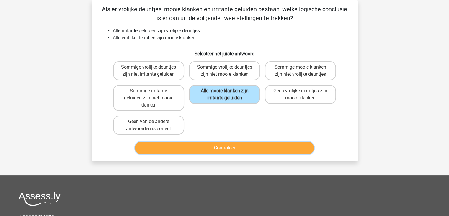
click at [226, 146] on button "Controleer" at bounding box center [224, 147] width 179 height 12
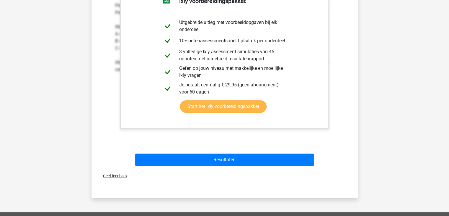
scroll to position [234, 0]
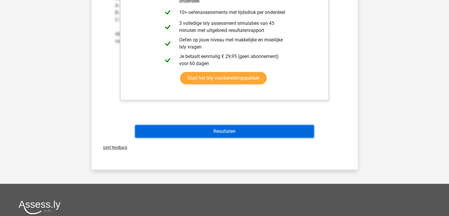
click at [230, 133] on button "Resultaten" at bounding box center [224, 131] width 179 height 12
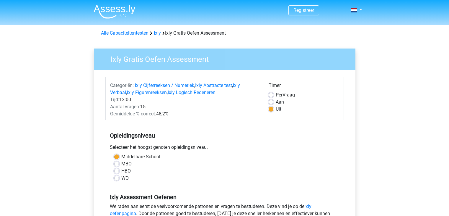
scroll to position [118, 0]
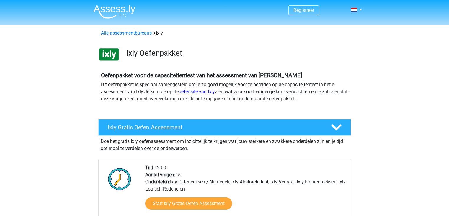
scroll to position [59, 0]
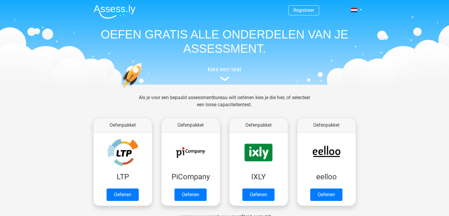
scroll to position [30, 0]
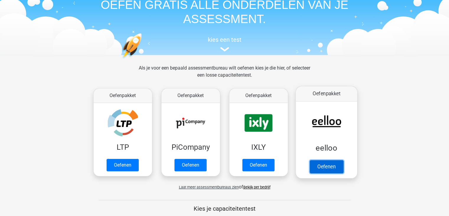
click at [327, 166] on link "Oefenen" at bounding box center [326, 166] width 34 height 13
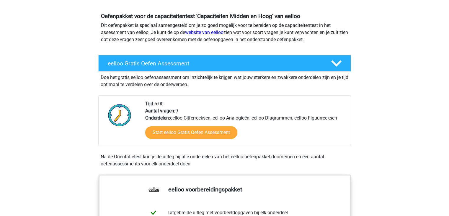
scroll to position [89, 0]
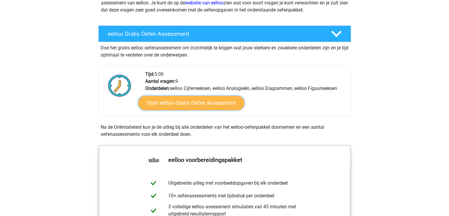
click at [209, 101] on link "Start eelloo Gratis Oefen Assessment" at bounding box center [191, 103] width 106 height 14
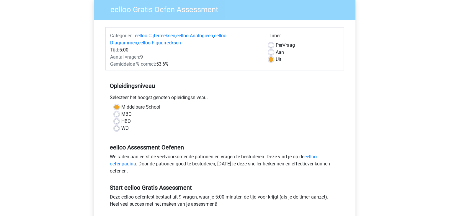
scroll to position [118, 0]
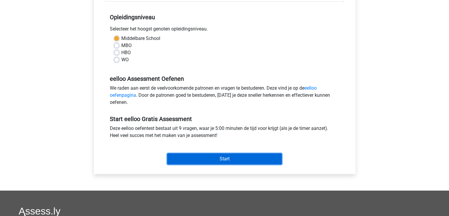
click at [235, 156] on input "Start" at bounding box center [224, 158] width 115 height 11
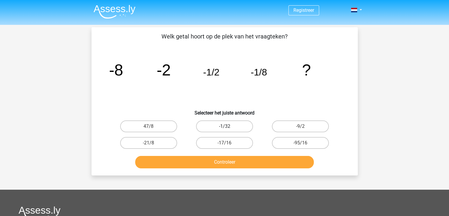
click at [221, 127] on label "-1/32" at bounding box center [224, 126] width 57 height 12
click at [224, 127] on input "-1/32" at bounding box center [226, 128] width 4 height 4
radio input "true"
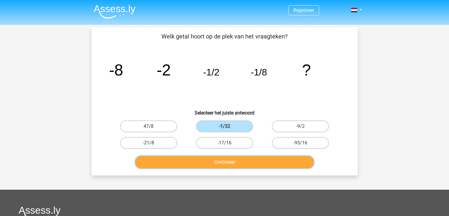
click at [226, 157] on button "Controleer" at bounding box center [224, 162] width 179 height 12
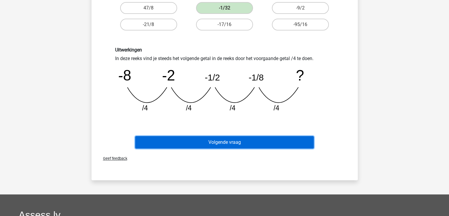
click at [230, 143] on button "Volgende vraag" at bounding box center [224, 142] width 179 height 12
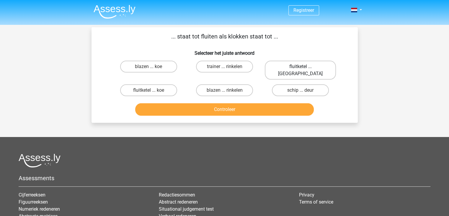
click at [289, 64] on label "fluitketel ... luiden" at bounding box center [300, 70] width 71 height 19
click at [301, 66] on input "fluitketel ... luiden" at bounding box center [303, 68] width 4 height 4
radio input "true"
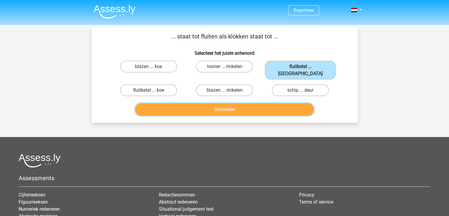
click at [254, 107] on button "Controleer" at bounding box center [224, 109] width 179 height 12
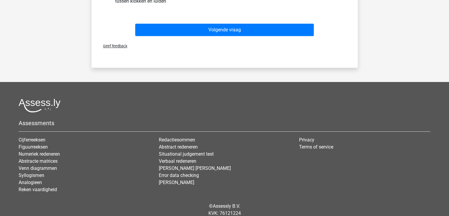
scroll to position [145, 0]
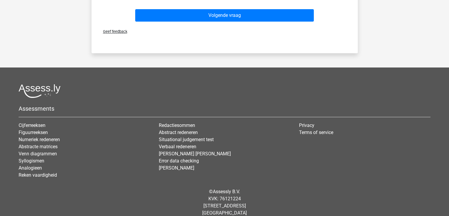
click at [240, 14] on div "Volgende vraag" at bounding box center [225, 16] width 228 height 15
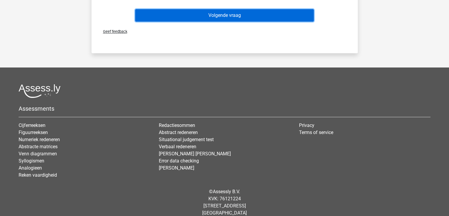
click at [240, 11] on button "Volgende vraag" at bounding box center [224, 15] width 179 height 12
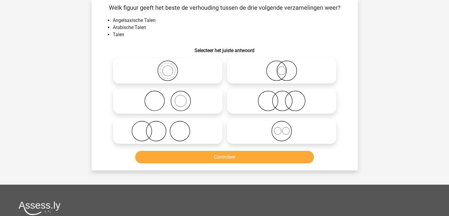
scroll to position [27, 0]
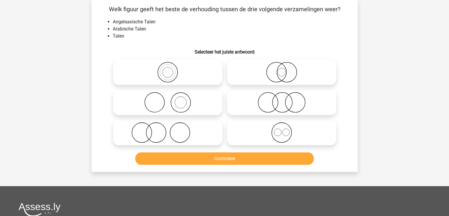
click at [280, 81] on icon at bounding box center [281, 72] width 105 height 21
click at [282, 69] on input "radio" at bounding box center [284, 67] width 4 height 4
radio input "true"
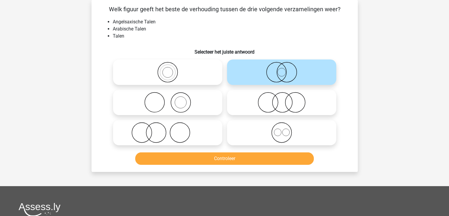
click at [274, 105] on icon at bounding box center [281, 102] width 105 height 21
click at [282, 99] on input "radio" at bounding box center [284, 97] width 4 height 4
radio input "true"
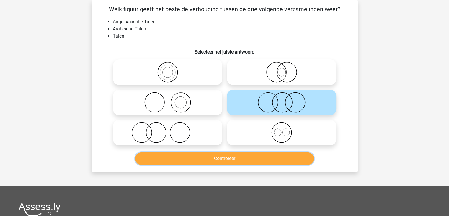
click at [241, 159] on button "Controleer" at bounding box center [224, 158] width 179 height 12
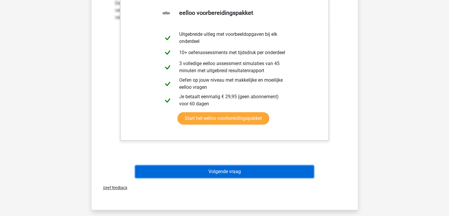
click at [233, 170] on button "Volgende vraag" at bounding box center [224, 171] width 179 height 12
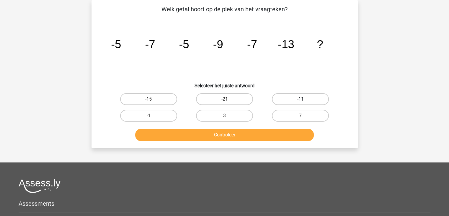
click at [311, 101] on label "-11" at bounding box center [300, 99] width 57 height 12
click at [304, 101] on input "-11" at bounding box center [303, 101] width 4 height 4
radio input "true"
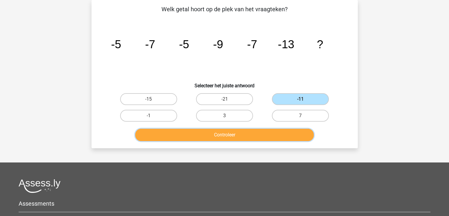
click at [255, 136] on button "Controleer" at bounding box center [224, 134] width 179 height 12
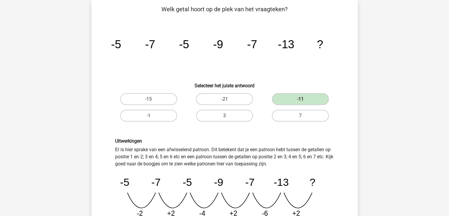
scroll to position [175, 0]
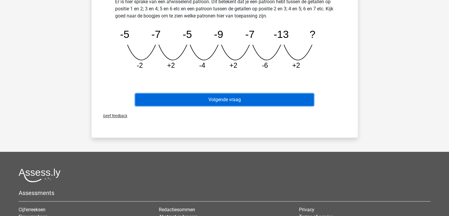
click at [218, 96] on button "Volgende vraag" at bounding box center [224, 99] width 179 height 12
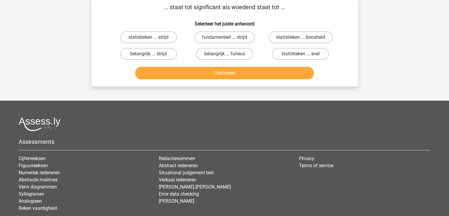
scroll to position [27, 0]
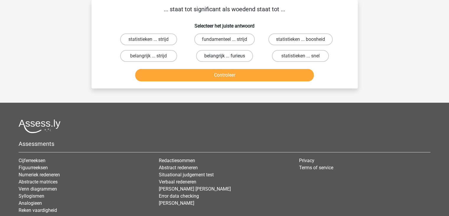
click at [236, 57] on label "belangrijk ... furieus" at bounding box center [224, 56] width 57 height 12
click at [228, 57] on input "belangrijk ... furieus" at bounding box center [226, 58] width 4 height 4
radio input "true"
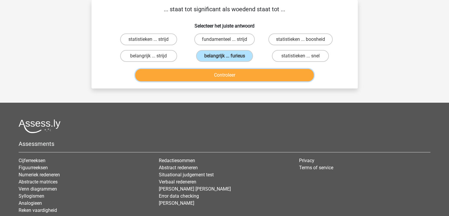
click at [230, 76] on button "Controleer" at bounding box center [224, 75] width 179 height 12
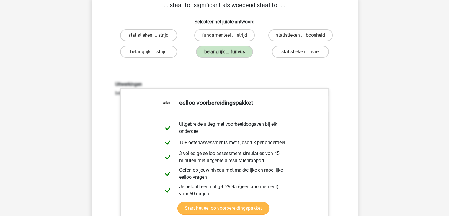
scroll to position [145, 0]
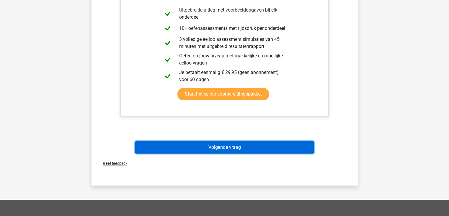
click at [238, 146] on button "Volgende vraag" at bounding box center [224, 147] width 179 height 12
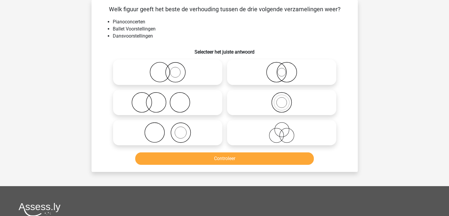
scroll to position [27, 0]
click at [158, 111] on icon at bounding box center [167, 102] width 105 height 21
click at [168, 99] on input "radio" at bounding box center [170, 97] width 4 height 4
radio input "true"
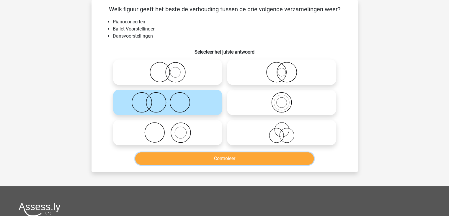
click at [179, 163] on button "Controleer" at bounding box center [224, 158] width 179 height 12
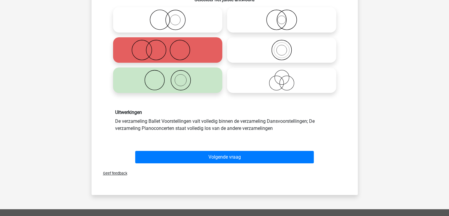
scroll to position [86, 0]
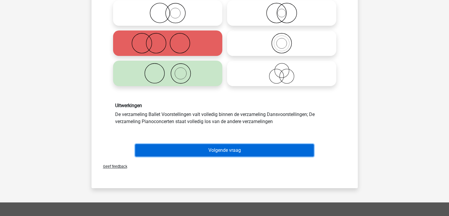
click at [192, 146] on button "Volgende vraag" at bounding box center [224, 150] width 179 height 12
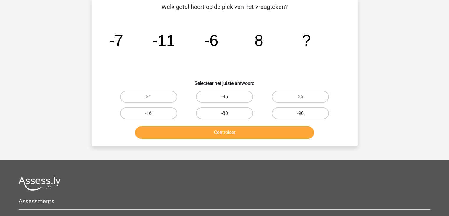
scroll to position [27, 0]
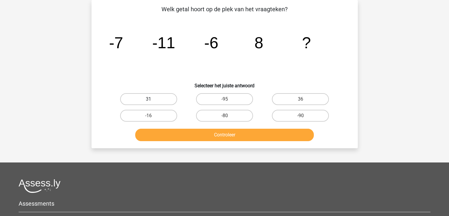
click at [152, 98] on label "31" at bounding box center [148, 99] width 57 height 12
click at [152, 99] on input "31" at bounding box center [150, 101] width 4 height 4
radio input "true"
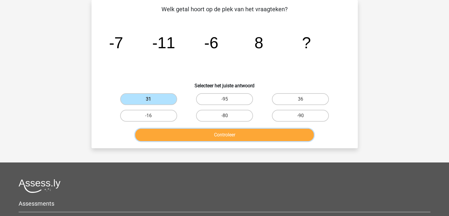
click at [206, 133] on button "Controleer" at bounding box center [224, 134] width 179 height 12
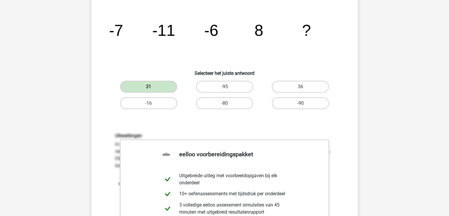
scroll to position [30, 0]
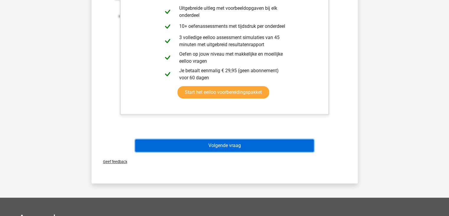
click at [265, 150] on button "Volgende vraag" at bounding box center [224, 145] width 179 height 12
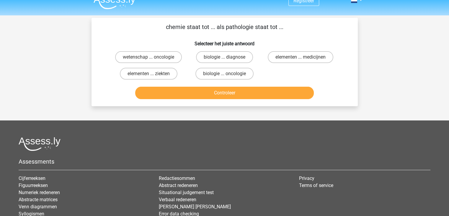
scroll to position [0, 0]
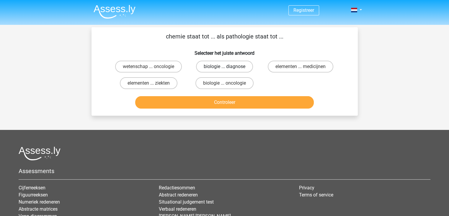
click at [229, 70] on label "biologie ... diagnose" at bounding box center [224, 67] width 57 height 12
click at [228, 70] on input "biologie ... diagnose" at bounding box center [226, 68] width 4 height 4
radio input "true"
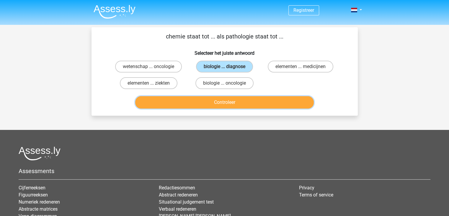
click at [229, 101] on button "Controleer" at bounding box center [224, 102] width 179 height 12
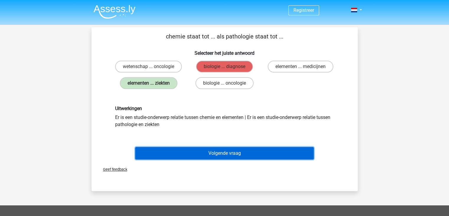
click at [256, 154] on button "Volgende vraag" at bounding box center [224, 153] width 179 height 12
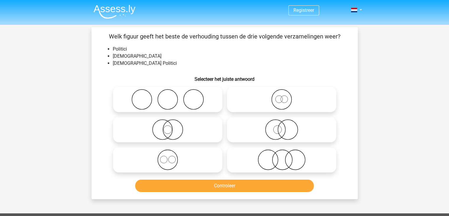
click at [275, 137] on icon at bounding box center [281, 129] width 105 height 21
click at [282, 126] on input "radio" at bounding box center [284, 125] width 4 height 4
radio input "true"
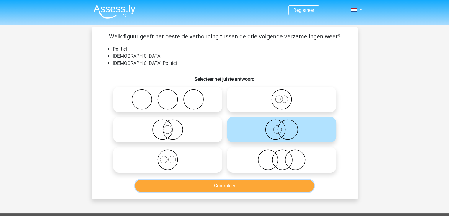
click at [249, 182] on button "Controleer" at bounding box center [224, 185] width 179 height 12
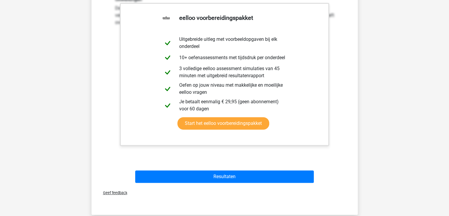
scroll to position [236, 0]
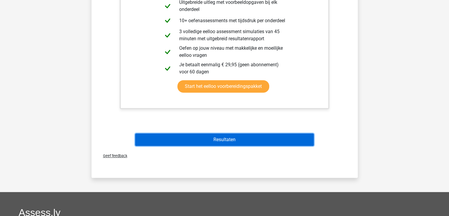
click at [225, 139] on button "Resultaten" at bounding box center [224, 139] width 179 height 12
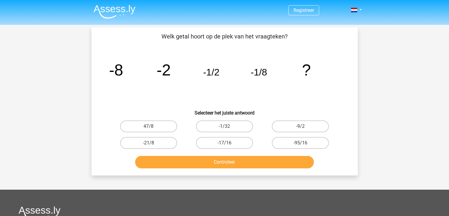
scroll to position [129, 0]
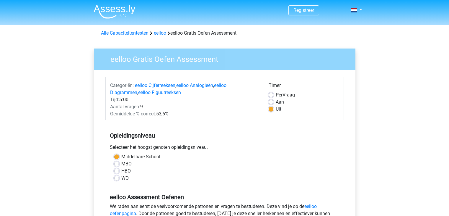
scroll to position [118, 0]
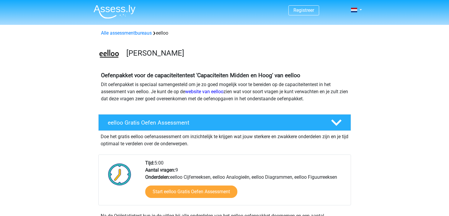
scroll to position [89, 0]
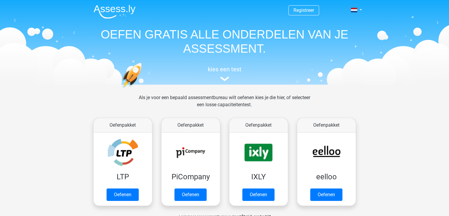
scroll to position [30, 0]
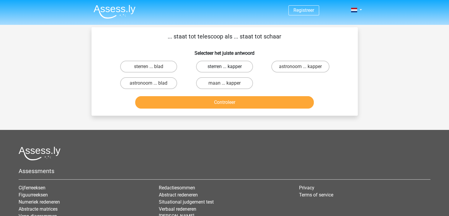
click at [239, 68] on label "sterren ... kapper" at bounding box center [224, 67] width 57 height 12
click at [228, 68] on input "sterren ... kapper" at bounding box center [226, 68] width 4 height 4
radio input "true"
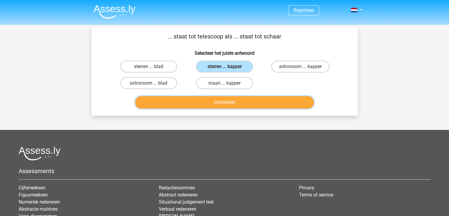
click at [235, 102] on button "Controleer" at bounding box center [224, 102] width 179 height 12
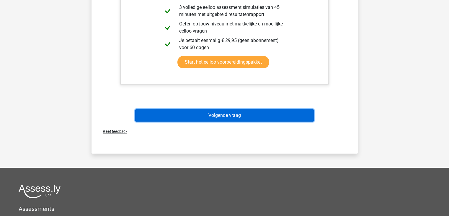
click at [248, 111] on button "Volgende vraag" at bounding box center [224, 115] width 179 height 12
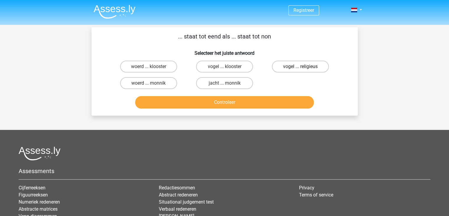
click at [285, 67] on label "vogel ... religieus" at bounding box center [300, 67] width 57 height 12
click at [301, 67] on input "vogel ... religieus" at bounding box center [303, 68] width 4 height 4
radio input "true"
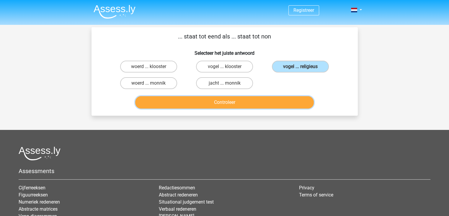
click at [255, 99] on button "Controleer" at bounding box center [224, 102] width 179 height 12
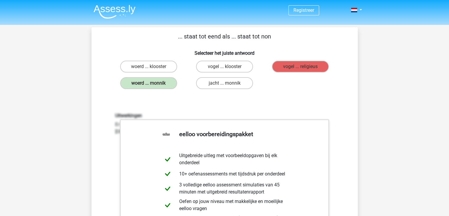
scroll to position [148, 0]
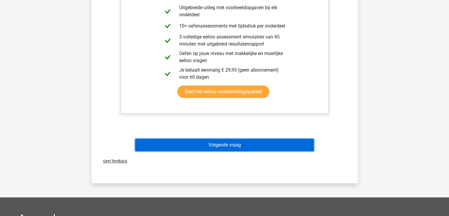
click at [242, 143] on button "Volgende vraag" at bounding box center [224, 144] width 179 height 12
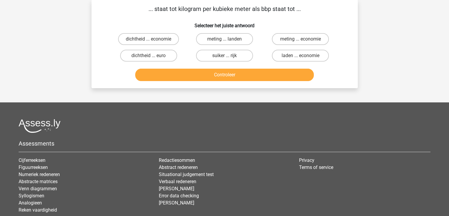
scroll to position [27, 0]
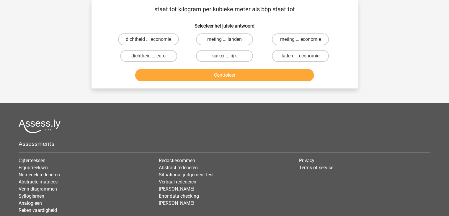
click at [228, 32] on div "meting ... landen" at bounding box center [225, 39] width 76 height 17
click at [226, 36] on label "meting ... landen" at bounding box center [224, 39] width 57 height 12
click at [226, 39] on input "meting ... landen" at bounding box center [226, 41] width 4 height 4
radio input "true"
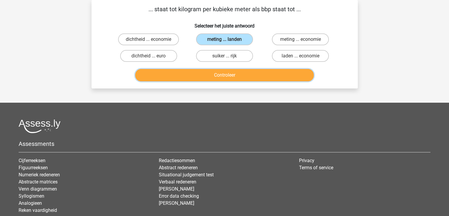
click at [227, 76] on button "Controleer" at bounding box center [224, 75] width 179 height 12
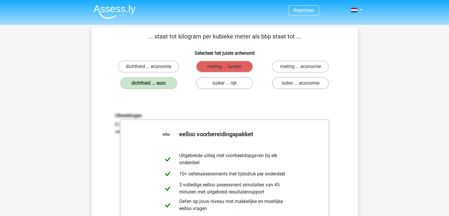
scroll to position [118, 0]
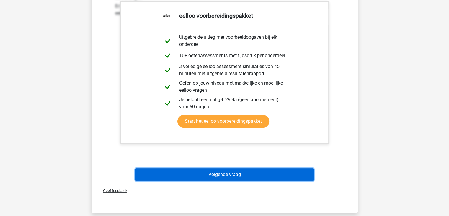
click at [229, 173] on button "Volgende vraag" at bounding box center [224, 174] width 179 height 12
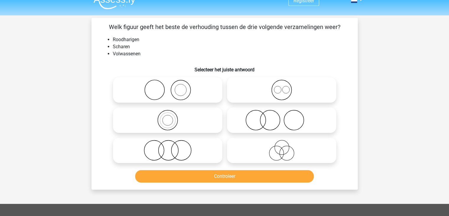
scroll to position [0, 0]
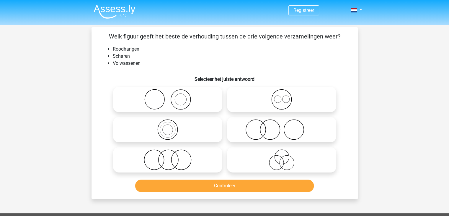
click at [180, 102] on icon at bounding box center [167, 99] width 105 height 21
click at [172, 96] on input "radio" at bounding box center [170, 94] width 4 height 4
radio input "true"
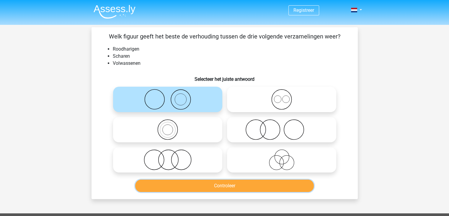
click at [207, 185] on button "Controleer" at bounding box center [224, 185] width 179 height 12
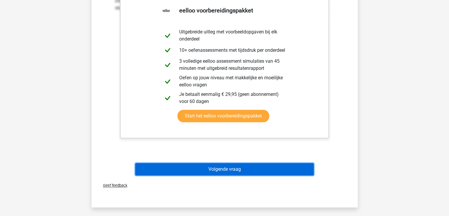
click at [218, 172] on button "Volgende vraag" at bounding box center [224, 169] width 179 height 12
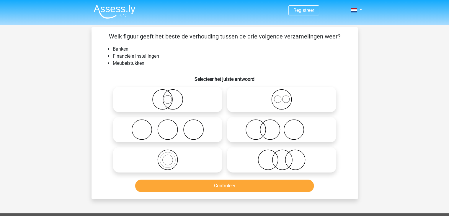
click at [162, 103] on icon at bounding box center [167, 99] width 105 height 21
click at [168, 96] on input "radio" at bounding box center [170, 94] width 4 height 4
radio input "true"
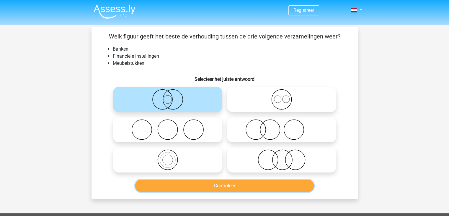
click at [200, 183] on button "Controleer" at bounding box center [224, 185] width 179 height 12
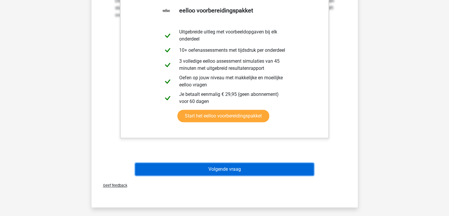
click at [194, 168] on button "Volgende vraag" at bounding box center [224, 169] width 179 height 12
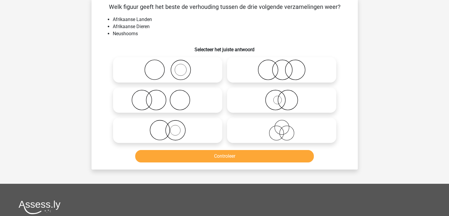
scroll to position [27, 0]
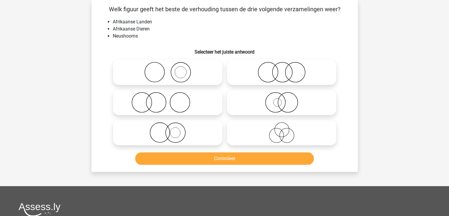
click at [259, 98] on icon at bounding box center [281, 102] width 105 height 21
click at [282, 98] on input "radio" at bounding box center [284, 97] width 4 height 4
radio input "true"
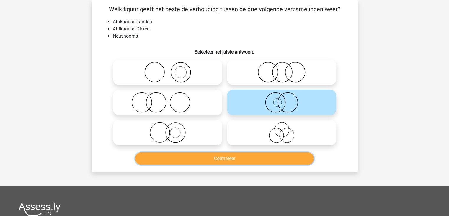
click at [261, 155] on button "Controleer" at bounding box center [224, 158] width 179 height 12
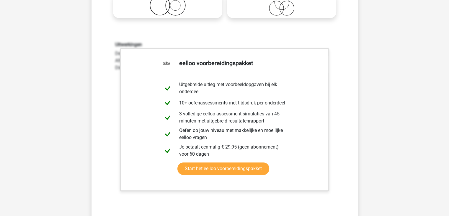
scroll to position [175, 0]
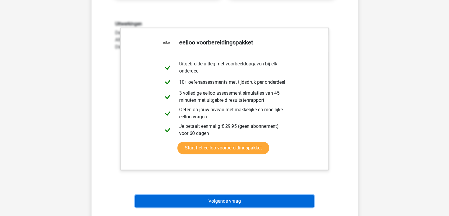
click at [234, 203] on button "Volgende vraag" at bounding box center [224, 201] width 179 height 12
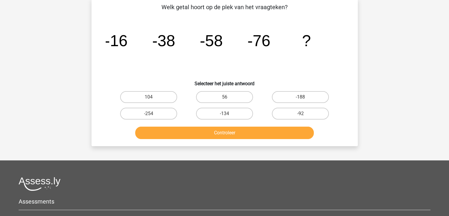
scroll to position [27, 0]
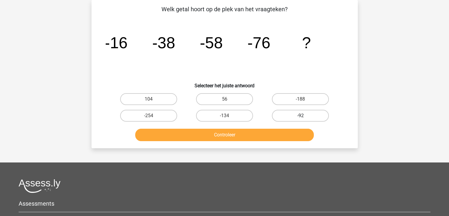
click at [311, 115] on label "-92" at bounding box center [300, 116] width 57 height 12
click at [304, 115] on input "-92" at bounding box center [303, 117] width 4 height 4
radio input "true"
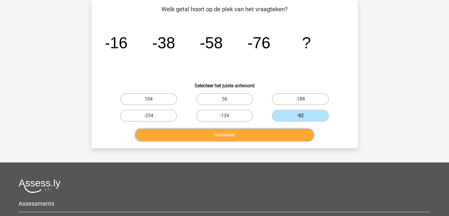
click at [276, 131] on button "Controleer" at bounding box center [224, 134] width 179 height 12
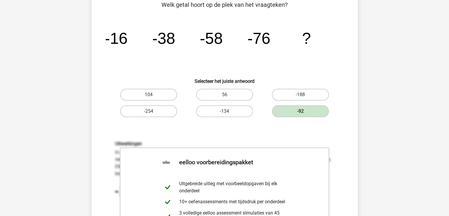
scroll to position [175, 0]
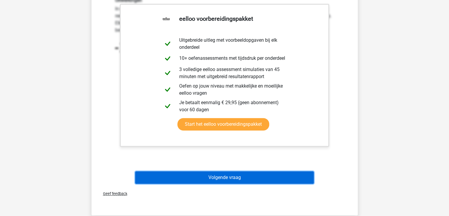
click at [279, 178] on button "Volgende vraag" at bounding box center [224, 177] width 179 height 12
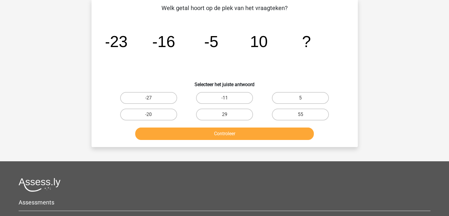
scroll to position [27, 0]
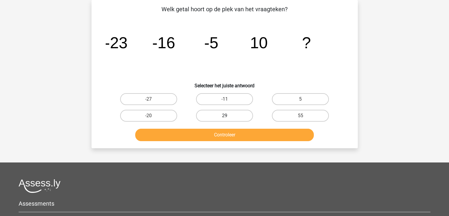
click at [230, 111] on label "29" at bounding box center [224, 116] width 57 height 12
click at [228, 115] on input "29" at bounding box center [226, 117] width 4 height 4
radio input "true"
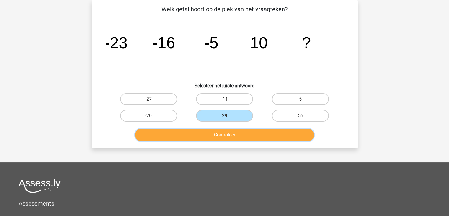
click at [230, 136] on button "Controleer" at bounding box center [224, 134] width 179 height 12
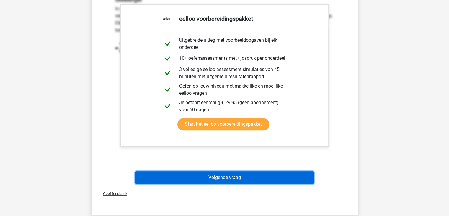
click at [253, 179] on button "Volgende vraag" at bounding box center [224, 177] width 179 height 12
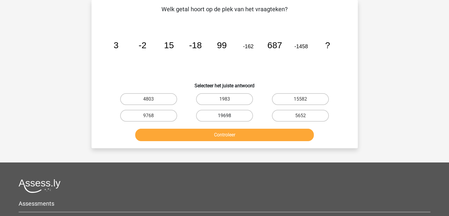
click at [230, 115] on label "19698" at bounding box center [224, 116] width 57 height 12
click at [228, 115] on input "19698" at bounding box center [226, 117] width 4 height 4
radio input "true"
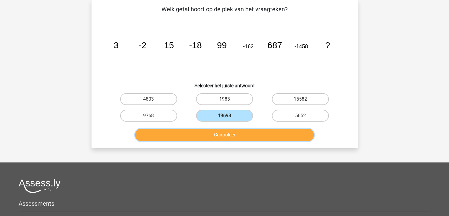
click at [228, 134] on button "Controleer" at bounding box center [224, 134] width 179 height 12
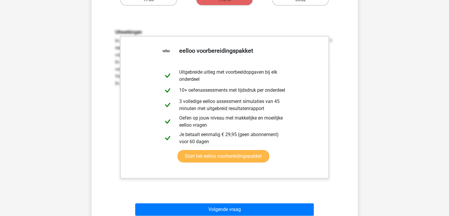
scroll to position [145, 0]
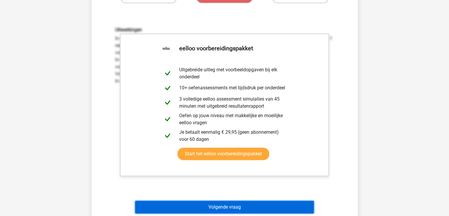
click at [229, 202] on button "Volgende vraag" at bounding box center [224, 206] width 179 height 12
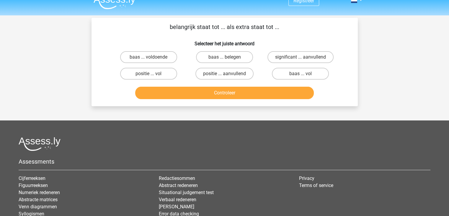
scroll to position [0, 0]
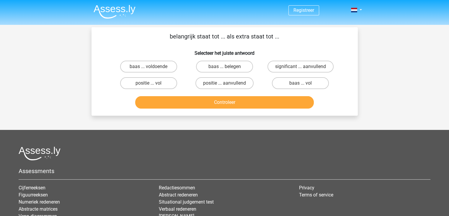
click at [226, 84] on input "positie ... aanvullend" at bounding box center [226, 85] width 4 height 4
radio input "true"
click at [283, 70] on label "significant ... aanvullend" at bounding box center [300, 67] width 66 height 12
click at [301, 70] on input "significant ... aanvullend" at bounding box center [303, 68] width 4 height 4
radio input "true"
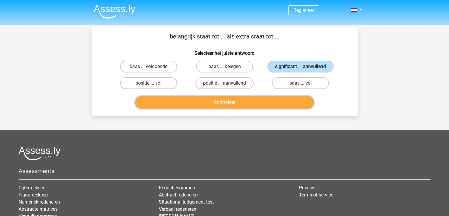
click at [246, 105] on button "Controleer" at bounding box center [224, 102] width 179 height 12
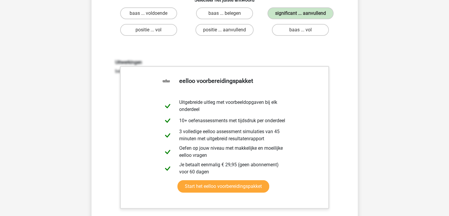
scroll to position [148, 0]
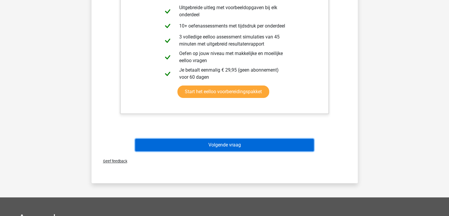
click at [218, 146] on button "Volgende vraag" at bounding box center [224, 144] width 179 height 12
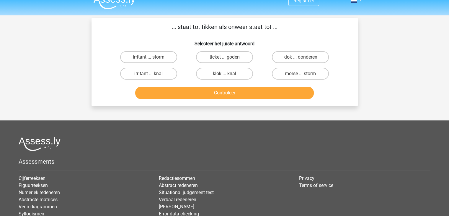
scroll to position [0, 0]
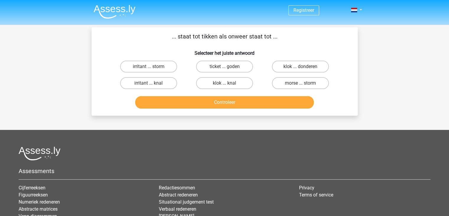
click at [301, 68] on input "klok ... donderen" at bounding box center [303, 68] width 4 height 4
radio input "true"
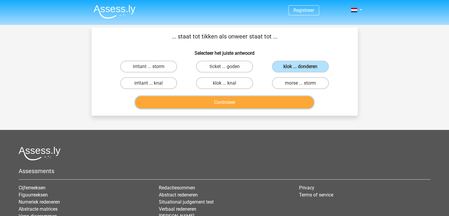
click at [236, 104] on button "Controleer" at bounding box center [224, 102] width 179 height 12
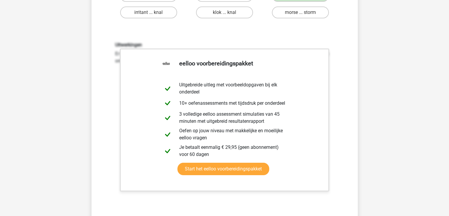
scroll to position [148, 0]
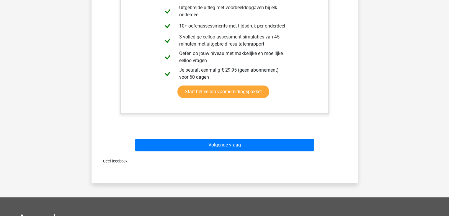
click at [234, 135] on div "Volgende vraag" at bounding box center [224, 143] width 247 height 19
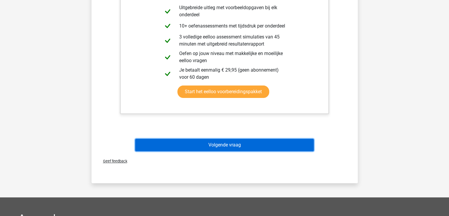
click at [231, 142] on button "Volgende vraag" at bounding box center [224, 144] width 179 height 12
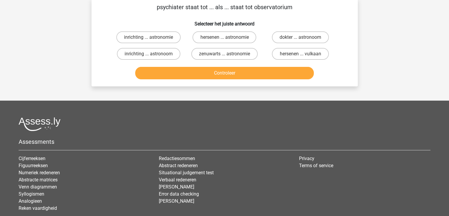
scroll to position [27, 0]
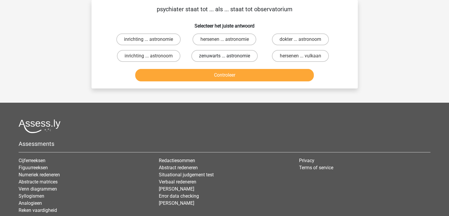
click at [219, 58] on label "zenuwarts ... astronomie" at bounding box center [224, 56] width 66 height 12
click at [224, 58] on input "zenuwarts ... astronomie" at bounding box center [226, 58] width 4 height 4
radio input "true"
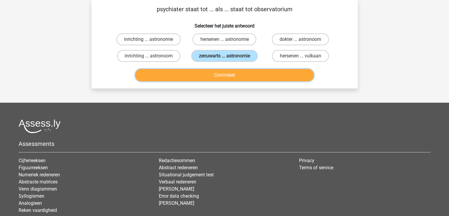
click at [222, 76] on button "Controleer" at bounding box center [224, 75] width 179 height 12
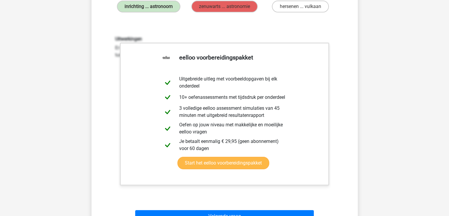
scroll to position [145, 0]
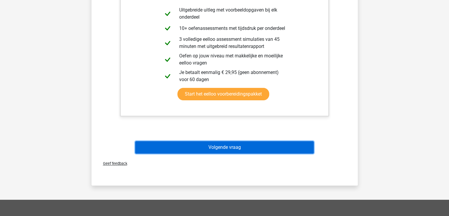
click at [237, 144] on button "Volgende vraag" at bounding box center [224, 147] width 179 height 12
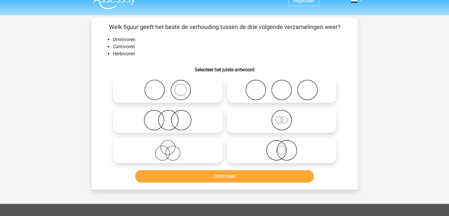
scroll to position [0, 0]
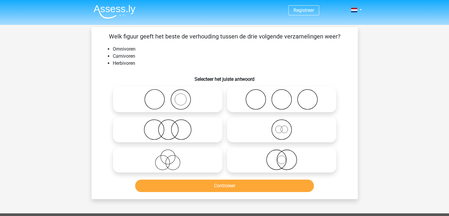
click at [181, 133] on icon at bounding box center [167, 129] width 105 height 21
click at [172, 126] on input "radio" at bounding box center [170, 125] width 4 height 4
radio input "true"
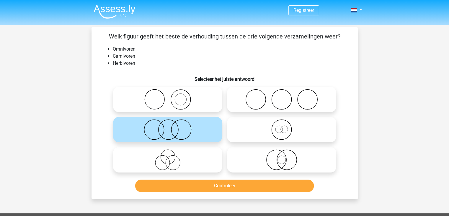
click at [217, 177] on div "Controleer" at bounding box center [224, 183] width 247 height 19
click at [217, 179] on div "Controleer" at bounding box center [224, 183] width 247 height 19
click at [219, 185] on button "Controleer" at bounding box center [224, 185] width 179 height 12
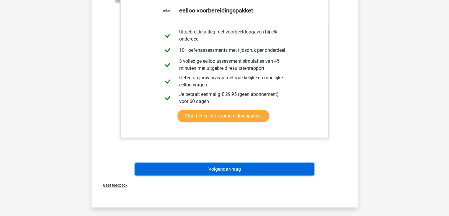
click at [226, 170] on button "Volgende vraag" at bounding box center [224, 169] width 179 height 12
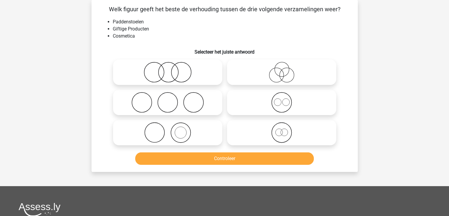
scroll to position [27, 0]
click at [183, 128] on icon at bounding box center [167, 132] width 105 height 21
click at [172, 128] on input "radio" at bounding box center [170, 127] width 4 height 4
radio input "true"
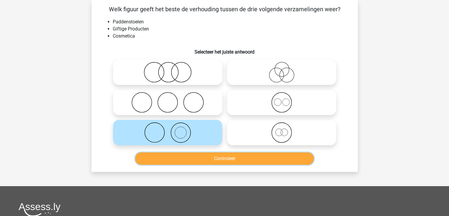
click at [195, 161] on button "Controleer" at bounding box center [224, 158] width 179 height 12
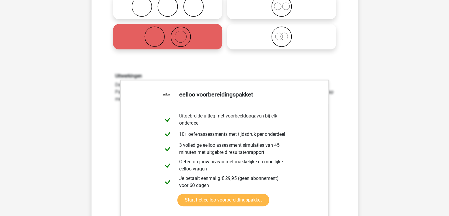
scroll to position [175, 0]
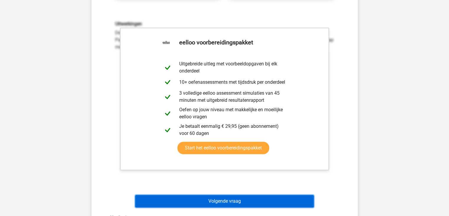
click at [211, 202] on button "Volgende vraag" at bounding box center [224, 201] width 179 height 12
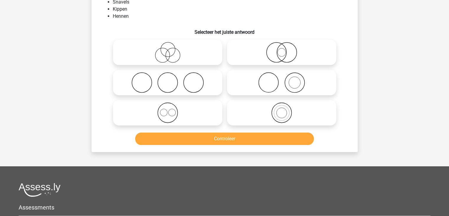
scroll to position [27, 0]
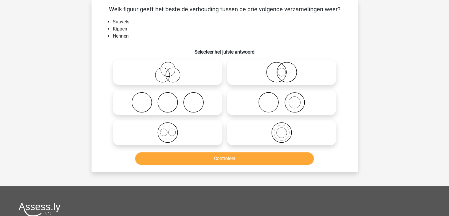
click at [281, 75] on icon at bounding box center [281, 72] width 105 height 21
click at [282, 69] on input "radio" at bounding box center [284, 67] width 4 height 4
radio input "true"
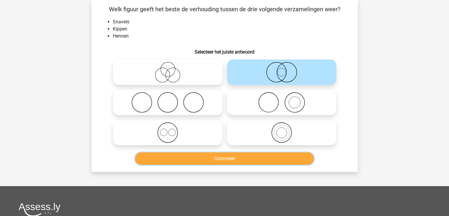
click at [251, 157] on button "Controleer" at bounding box center [224, 158] width 179 height 12
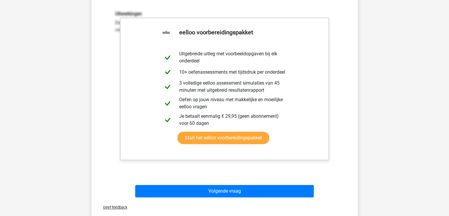
click at [244, 171] on div "Welk figuur geeft het beste de verhouding tussen de drie volgende verzamelingen…" at bounding box center [225, 23] width 262 height 352
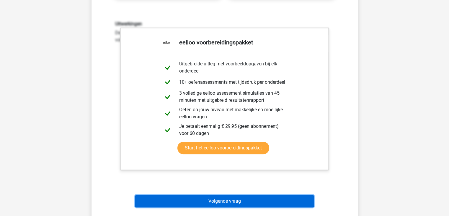
click at [240, 203] on button "Volgende vraag" at bounding box center [224, 201] width 179 height 12
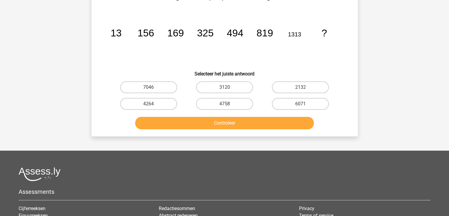
scroll to position [27, 0]
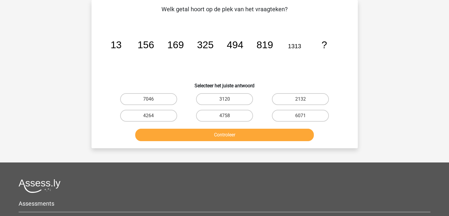
click at [225, 91] on div "3120" at bounding box center [225, 99] width 76 height 17
click at [227, 100] on input "3120" at bounding box center [226, 101] width 4 height 4
radio input "true"
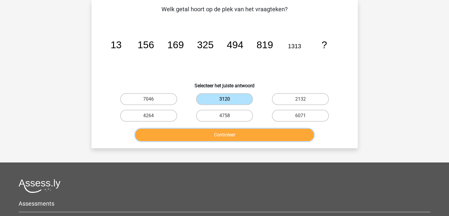
click at [227, 135] on button "Controleer" at bounding box center [224, 134] width 179 height 12
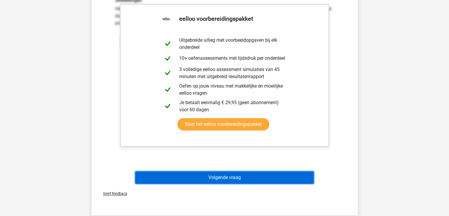
click at [227, 176] on button "Volgende vraag" at bounding box center [224, 177] width 179 height 12
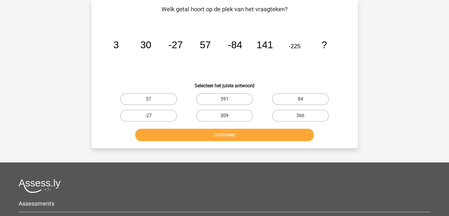
click at [230, 114] on label "309" at bounding box center [224, 116] width 57 height 12
click at [228, 115] on input "309" at bounding box center [226, 117] width 4 height 4
radio input "true"
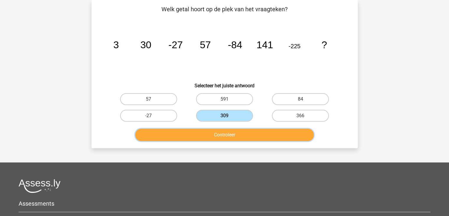
click at [218, 138] on button "Controleer" at bounding box center [224, 134] width 179 height 12
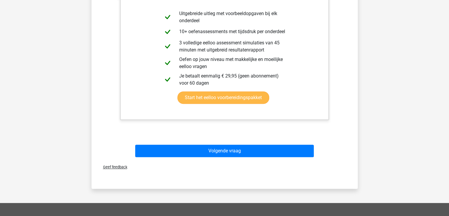
scroll to position [204, 0]
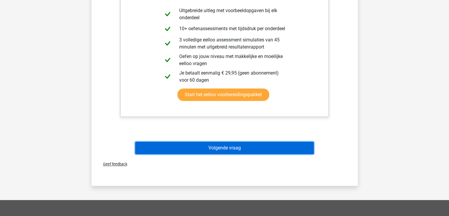
click at [239, 147] on button "Volgende vraag" at bounding box center [224, 147] width 179 height 12
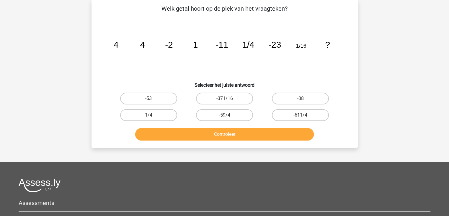
scroll to position [27, 0]
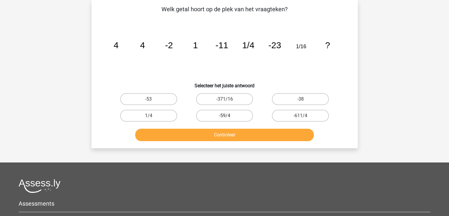
click at [234, 115] on label "-59/4" at bounding box center [224, 116] width 57 height 12
click at [228, 115] on input "-59/4" at bounding box center [226, 117] width 4 height 4
radio input "true"
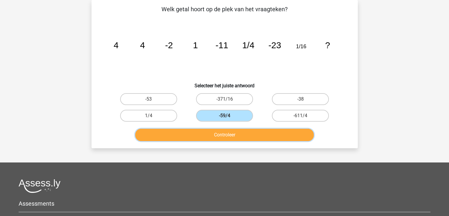
click at [228, 133] on button "Controleer" at bounding box center [224, 134] width 179 height 12
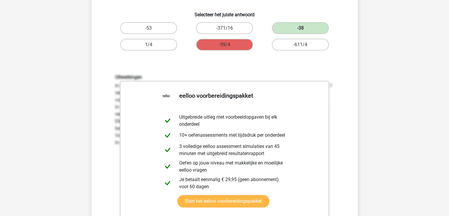
scroll to position [145, 0]
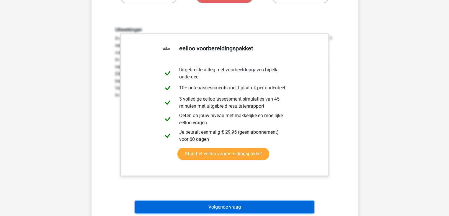
click at [225, 204] on button "Volgende vraag" at bounding box center [224, 206] width 179 height 12
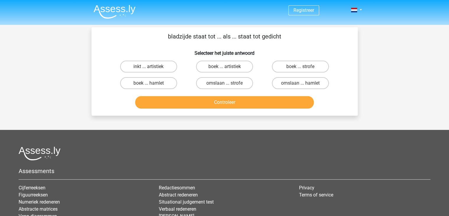
scroll to position [0, 0]
click at [294, 63] on label "boek ... strofe" at bounding box center [300, 67] width 57 height 12
click at [301, 66] on input "boek ... strofe" at bounding box center [303, 68] width 4 height 4
radio input "true"
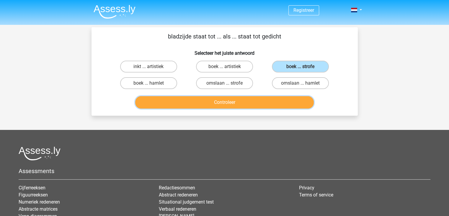
click at [247, 98] on button "Controleer" at bounding box center [224, 102] width 179 height 12
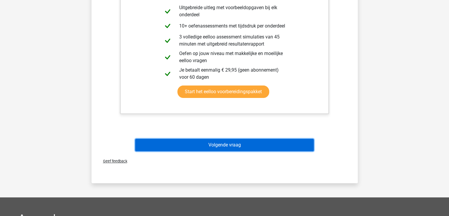
click at [235, 145] on button "Volgende vraag" at bounding box center [224, 144] width 179 height 12
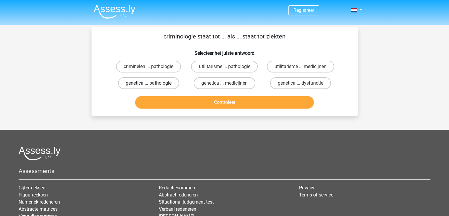
click at [157, 86] on label "genetica ... pathologie" at bounding box center [148, 83] width 61 height 12
click at [152, 86] on input "genetica ... pathologie" at bounding box center [150, 85] width 4 height 4
radio input "true"
click at [206, 81] on label "genetica ... medicijnen" at bounding box center [225, 83] width 62 height 12
click at [224, 83] on input "genetica ... medicijnen" at bounding box center [226, 85] width 4 height 4
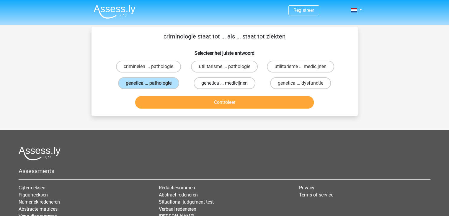
radio input "true"
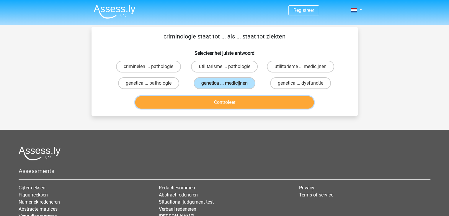
click at [217, 102] on button "Controleer" at bounding box center [224, 102] width 179 height 12
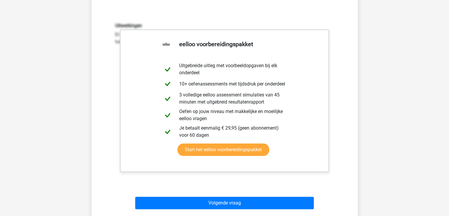
scroll to position [177, 0]
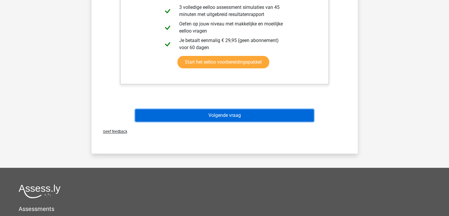
click at [239, 112] on button "Volgende vraag" at bounding box center [224, 115] width 179 height 12
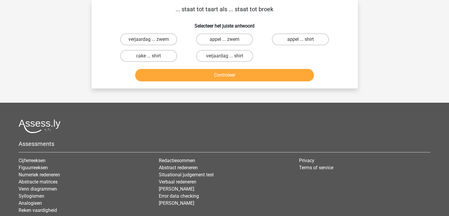
scroll to position [0, 0]
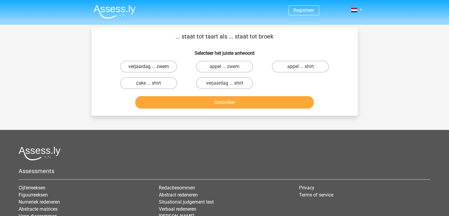
click at [156, 65] on label "verjaardag ... zwem" at bounding box center [148, 67] width 57 height 12
click at [152, 66] on input "verjaardag ... zwem" at bounding box center [150, 68] width 4 height 4
radio input "true"
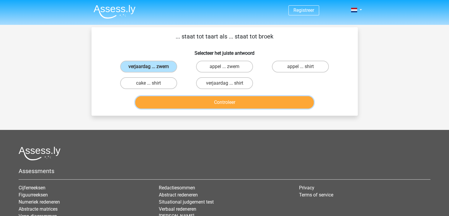
click at [208, 102] on button "Controleer" at bounding box center [224, 102] width 179 height 12
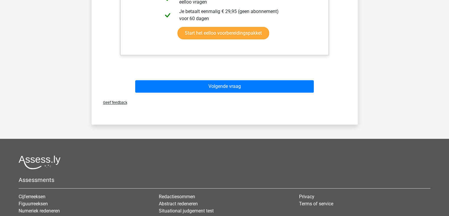
scroll to position [207, 0]
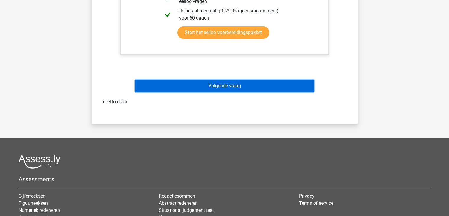
click at [228, 84] on button "Volgende vraag" at bounding box center [224, 85] width 179 height 12
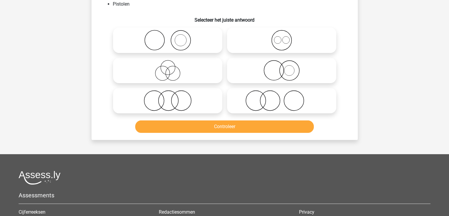
scroll to position [27, 0]
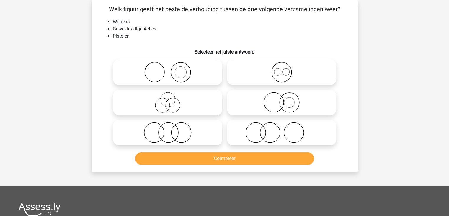
click at [176, 77] on icon at bounding box center [167, 72] width 105 height 21
click at [172, 69] on input "radio" at bounding box center [170, 67] width 4 height 4
radio input "true"
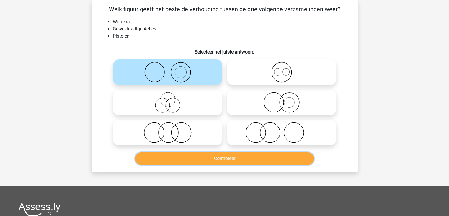
click at [229, 159] on button "Controleer" at bounding box center [224, 158] width 179 height 12
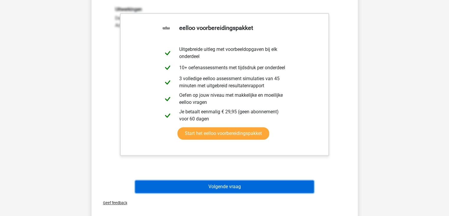
click at [229, 167] on div "Welk figuur geeft het beste de verhouding tussen de drie volgende verzamelingen…" at bounding box center [225, 19] width 262 height 352
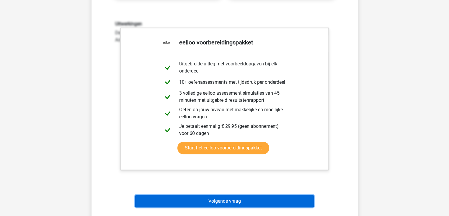
click at [224, 201] on button "Volgende vraag" at bounding box center [224, 201] width 179 height 12
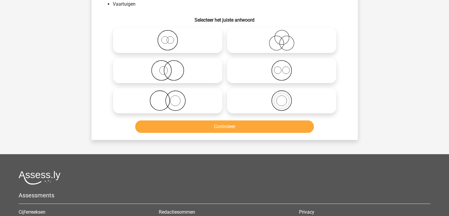
scroll to position [27, 0]
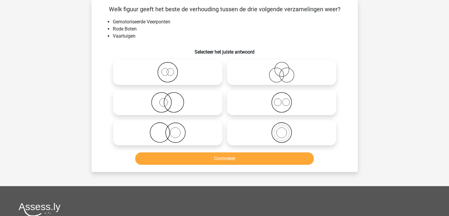
click at [285, 104] on icon at bounding box center [281, 102] width 105 height 21
click at [285, 99] on input "radio" at bounding box center [284, 97] width 4 height 4
radio input "true"
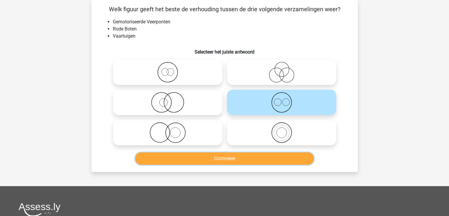
click at [228, 156] on button "Controleer" at bounding box center [224, 158] width 179 height 12
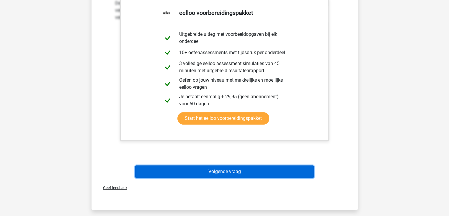
click at [223, 172] on button "Volgende vraag" at bounding box center [224, 171] width 179 height 12
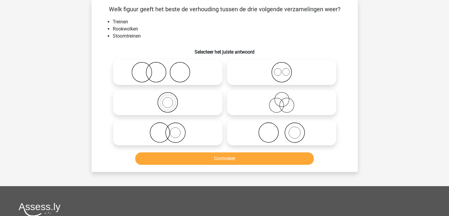
click at [167, 66] on icon at bounding box center [167, 72] width 105 height 21
click at [168, 66] on input "radio" at bounding box center [170, 67] width 4 height 4
radio input "true"
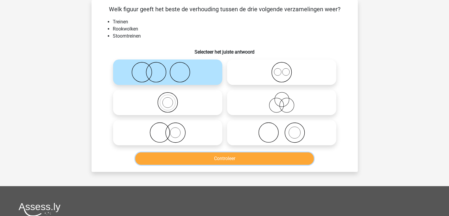
click at [207, 157] on button "Controleer" at bounding box center [224, 158] width 179 height 12
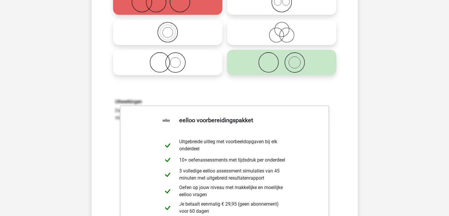
scroll to position [175, 0]
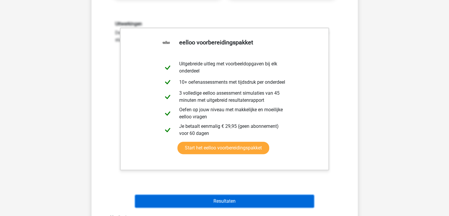
click at [213, 202] on button "Resultaten" at bounding box center [224, 201] width 179 height 12
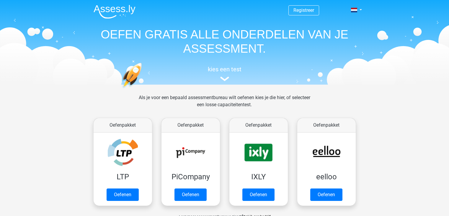
scroll to position [30, 0]
